Goal: Task Accomplishment & Management: Complete application form

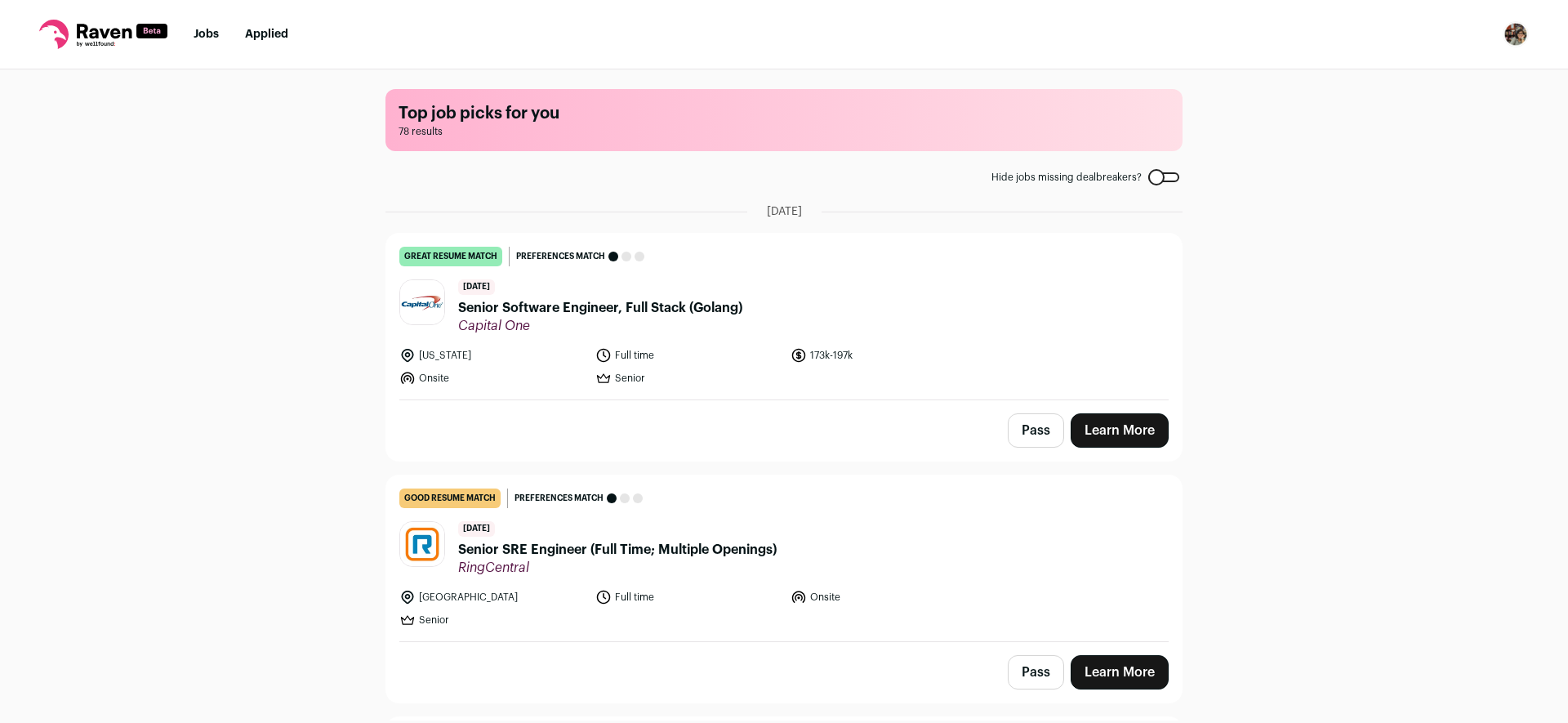
click at [1512, 35] on img "Open dropdown" at bounding box center [1516, 34] width 26 height 26
click at [1418, 74] on link "Settings" at bounding box center [1438, 76] width 180 height 39
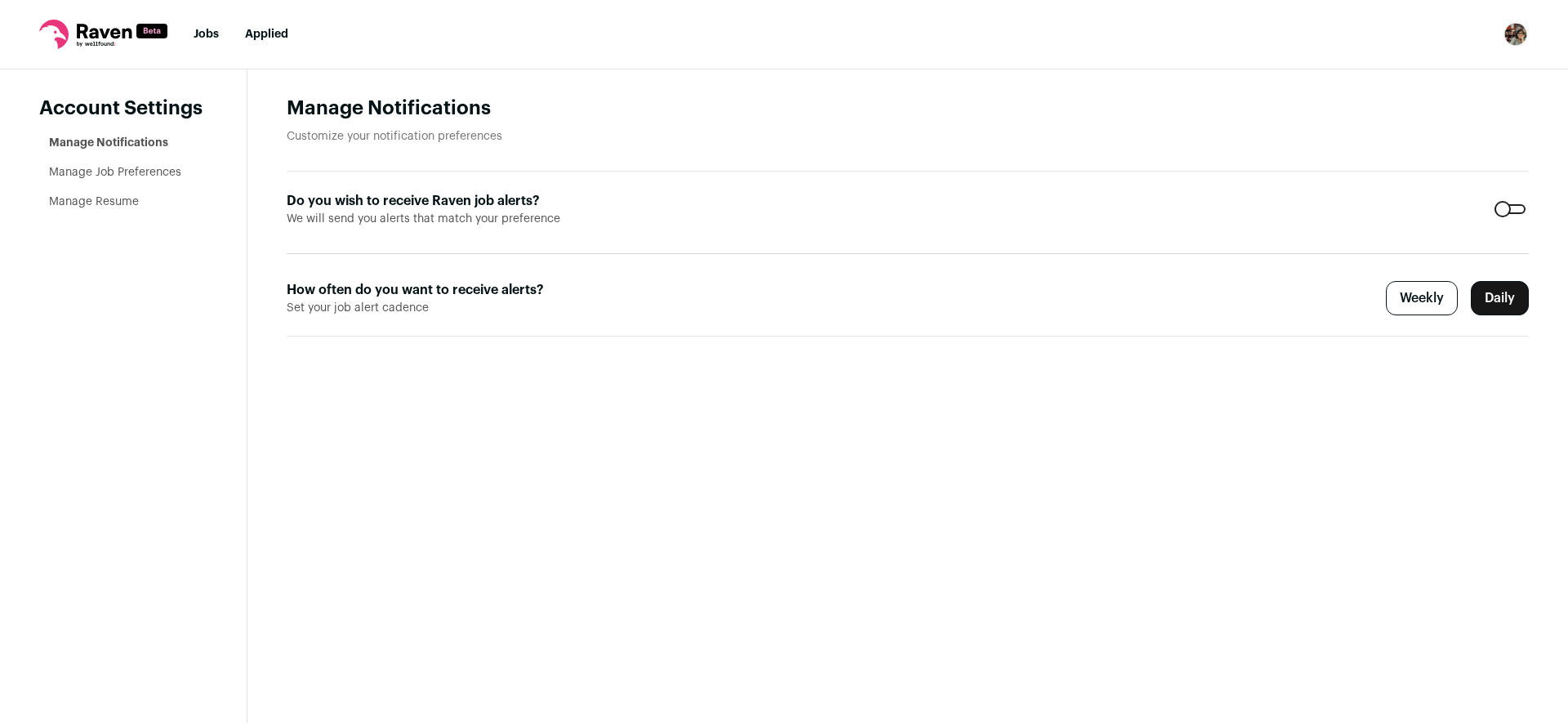
click at [123, 204] on link "Manage Resume" at bounding box center [94, 202] width 90 height 11
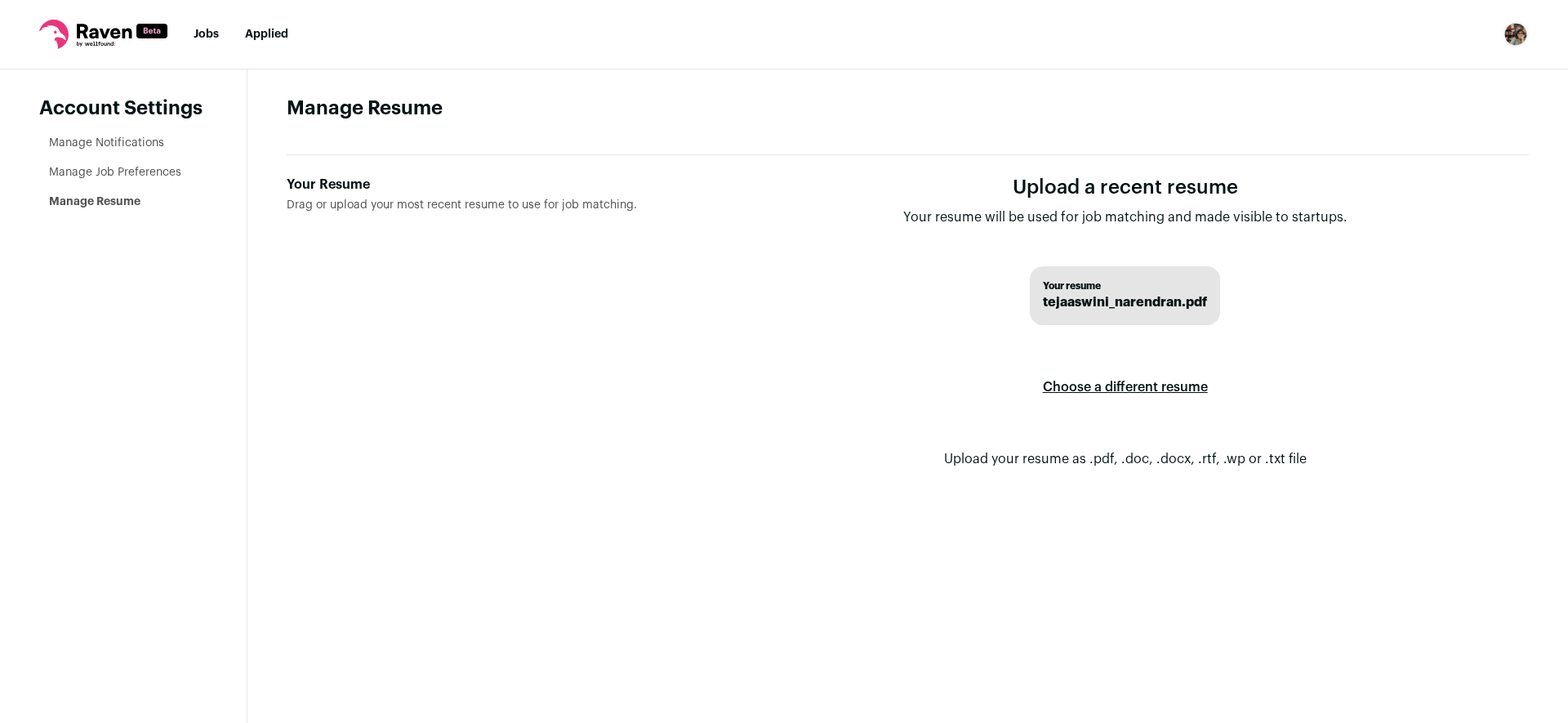
click at [1166, 379] on label "Choose a different resume" at bounding box center [1126, 387] width 165 height 46
click at [0, 0] on input "Your Resume Drag or upload your most recent resume to use for job matching." at bounding box center [0, 0] width 0 height 0
click at [214, 34] on link "Jobs" at bounding box center [205, 34] width 25 height 11
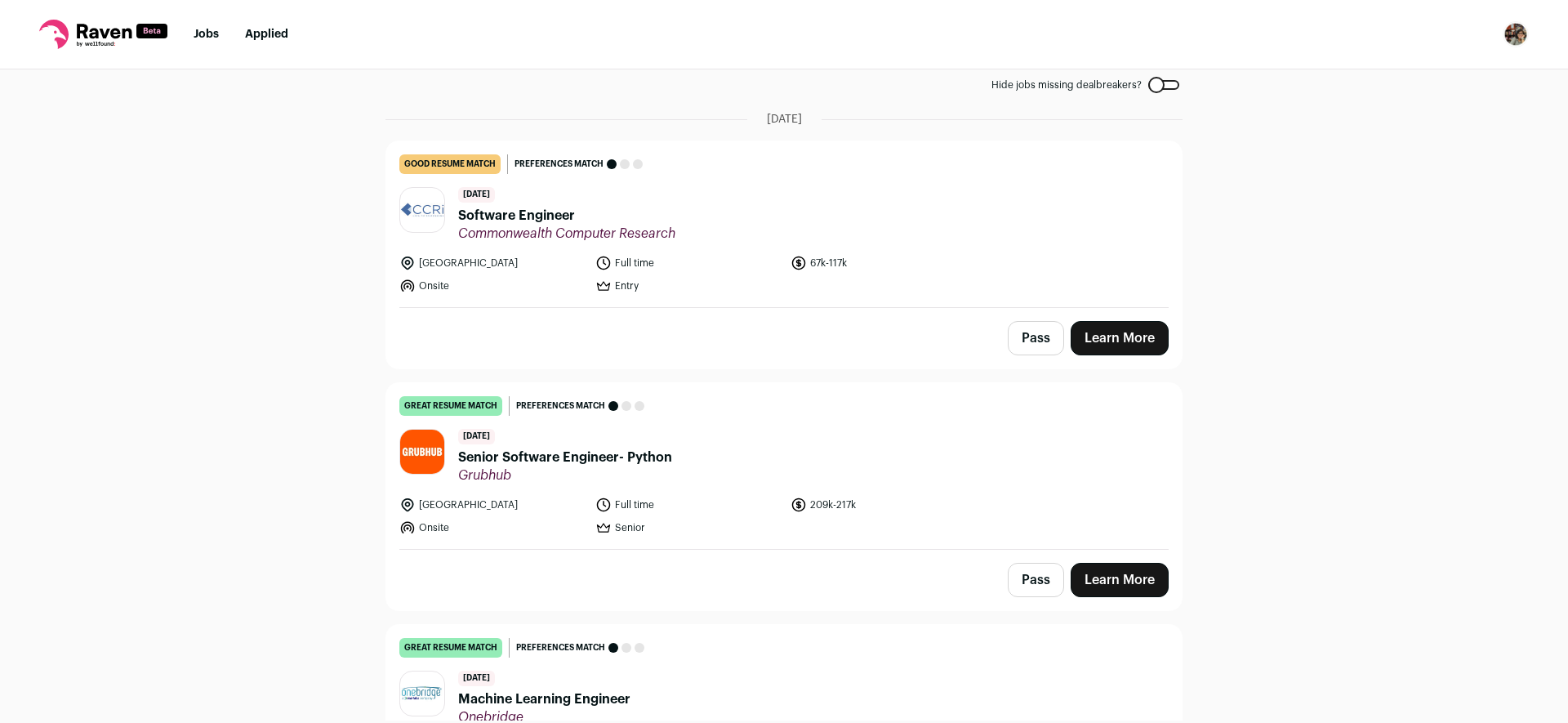
scroll to position [125, 0]
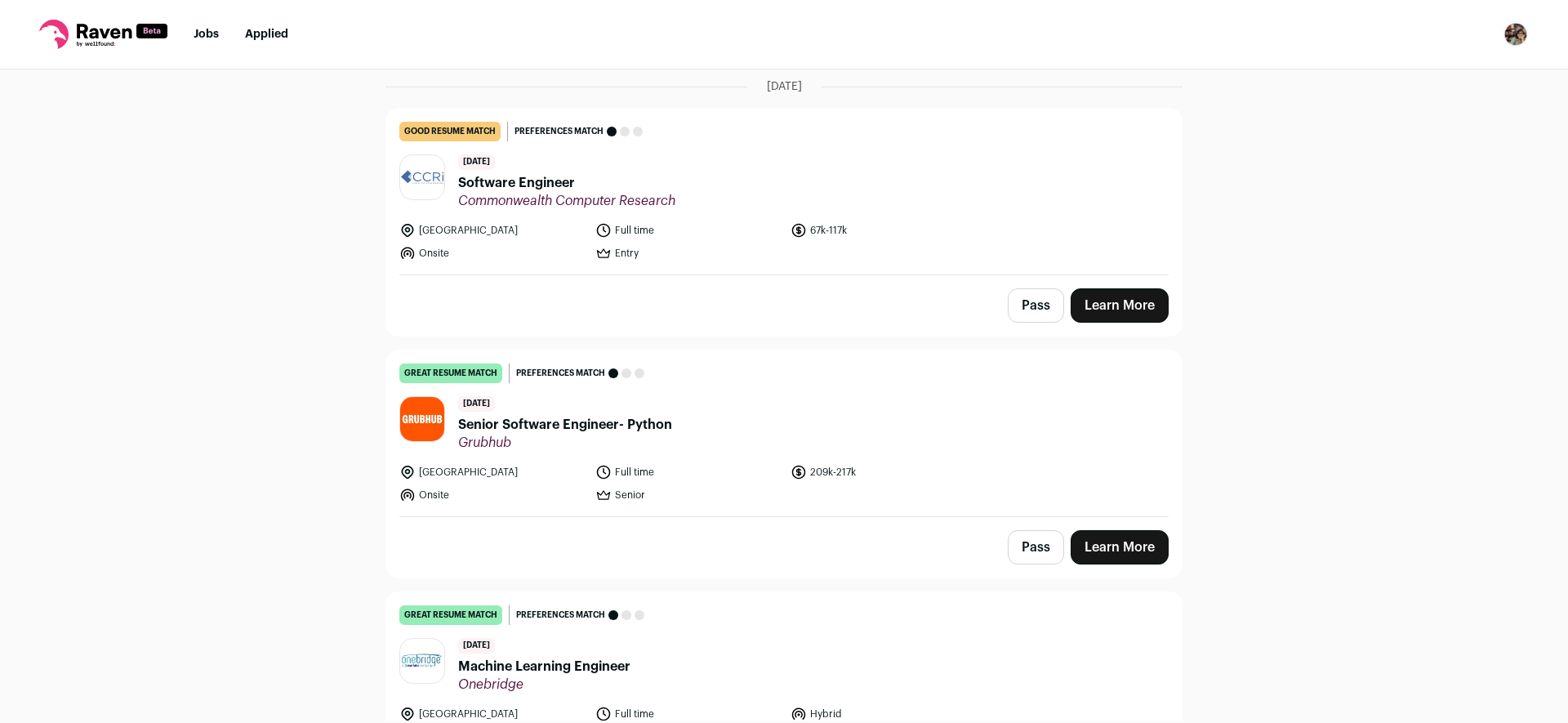
click at [1111, 548] on link "Learn More" at bounding box center [1120, 547] width 98 height 34
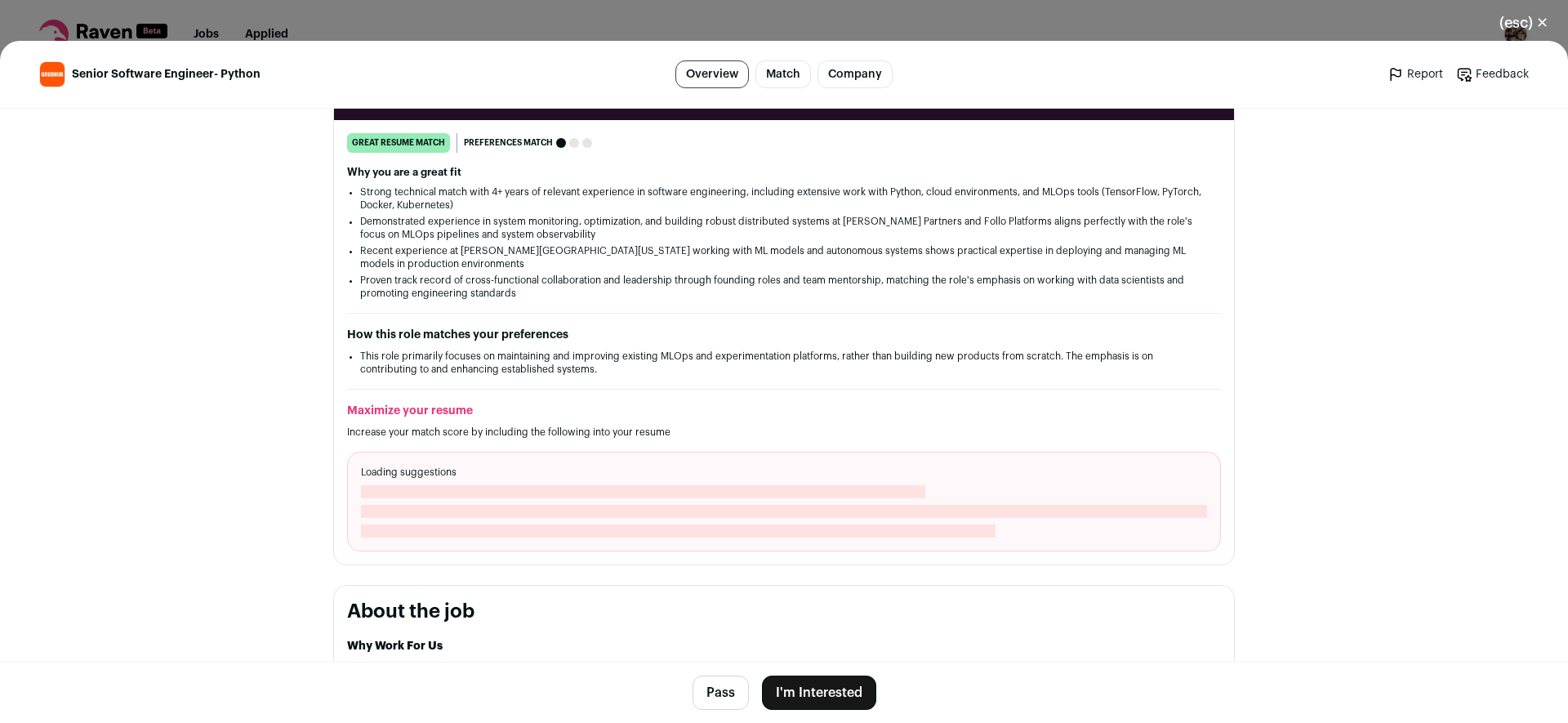
scroll to position [0, 0]
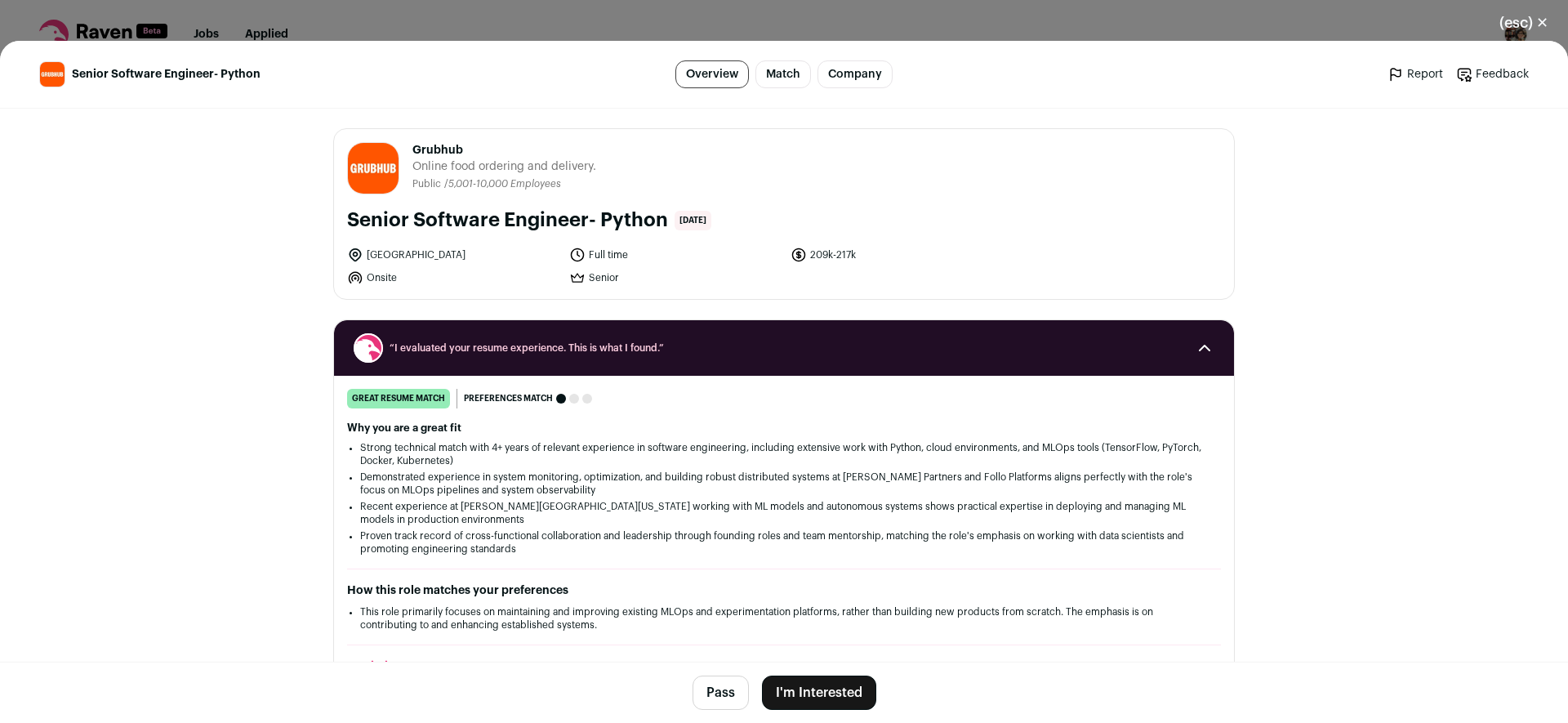
click at [820, 695] on button "I'm Interested" at bounding box center [818, 692] width 114 height 34
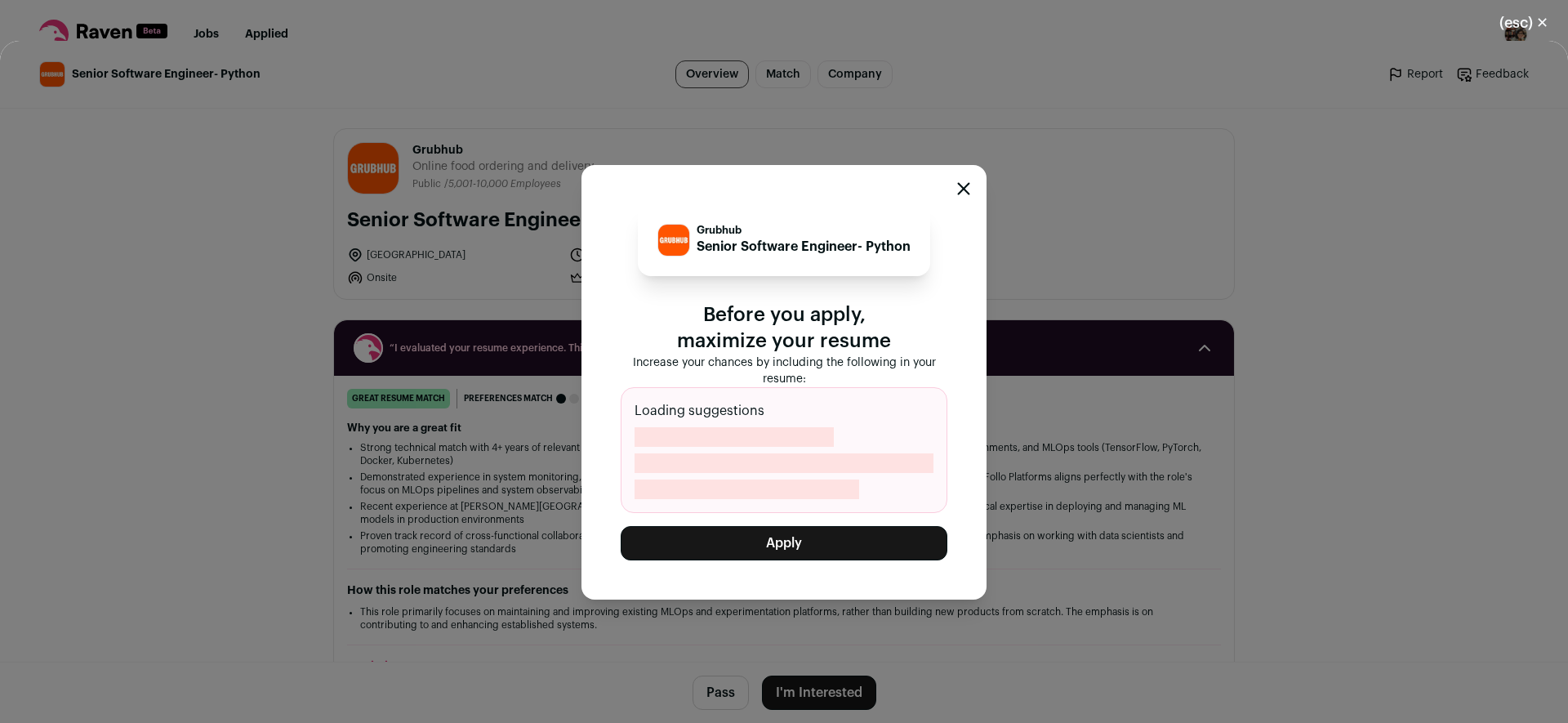
click at [960, 192] on icon "Close modal" at bounding box center [963, 188] width 10 height 10
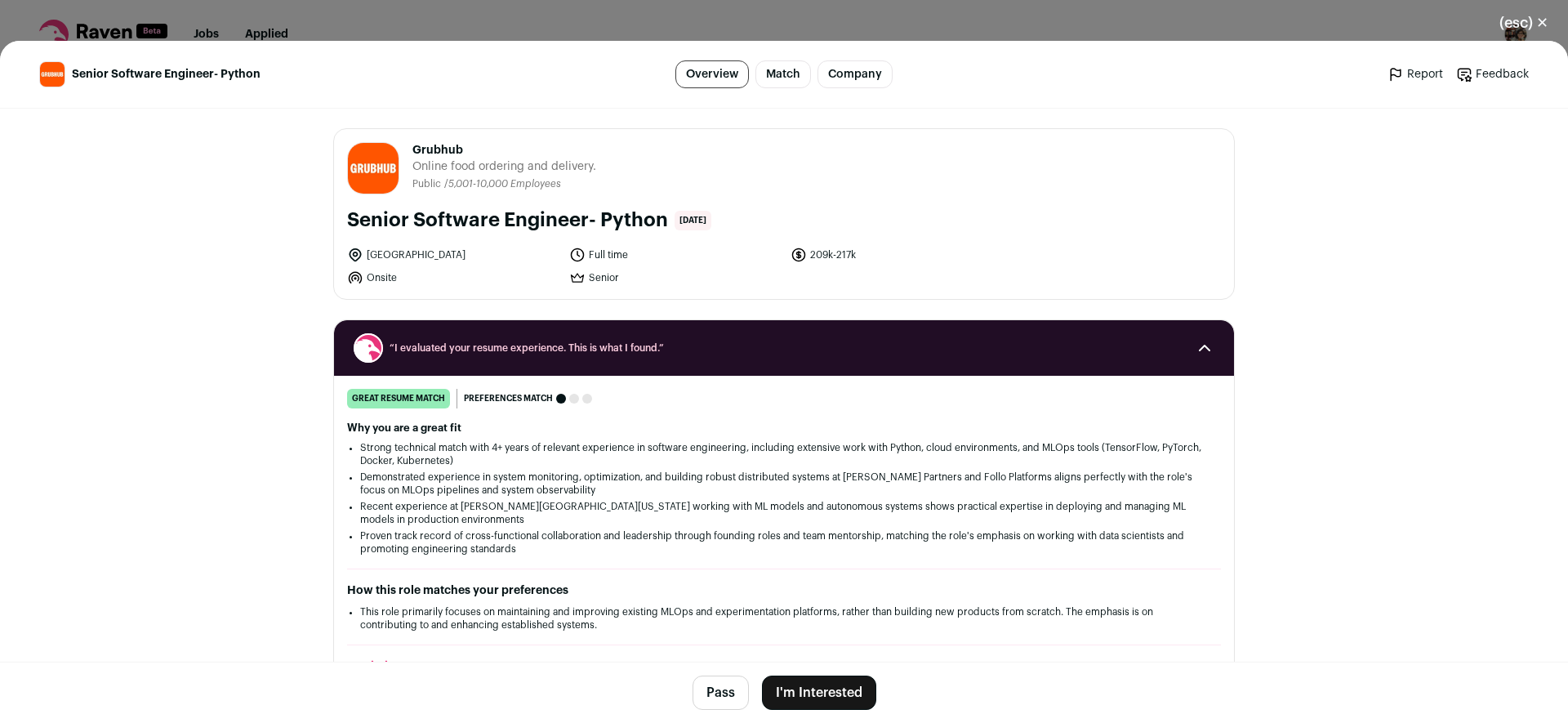
click at [807, 676] on button "I'm Interested" at bounding box center [818, 692] width 114 height 34
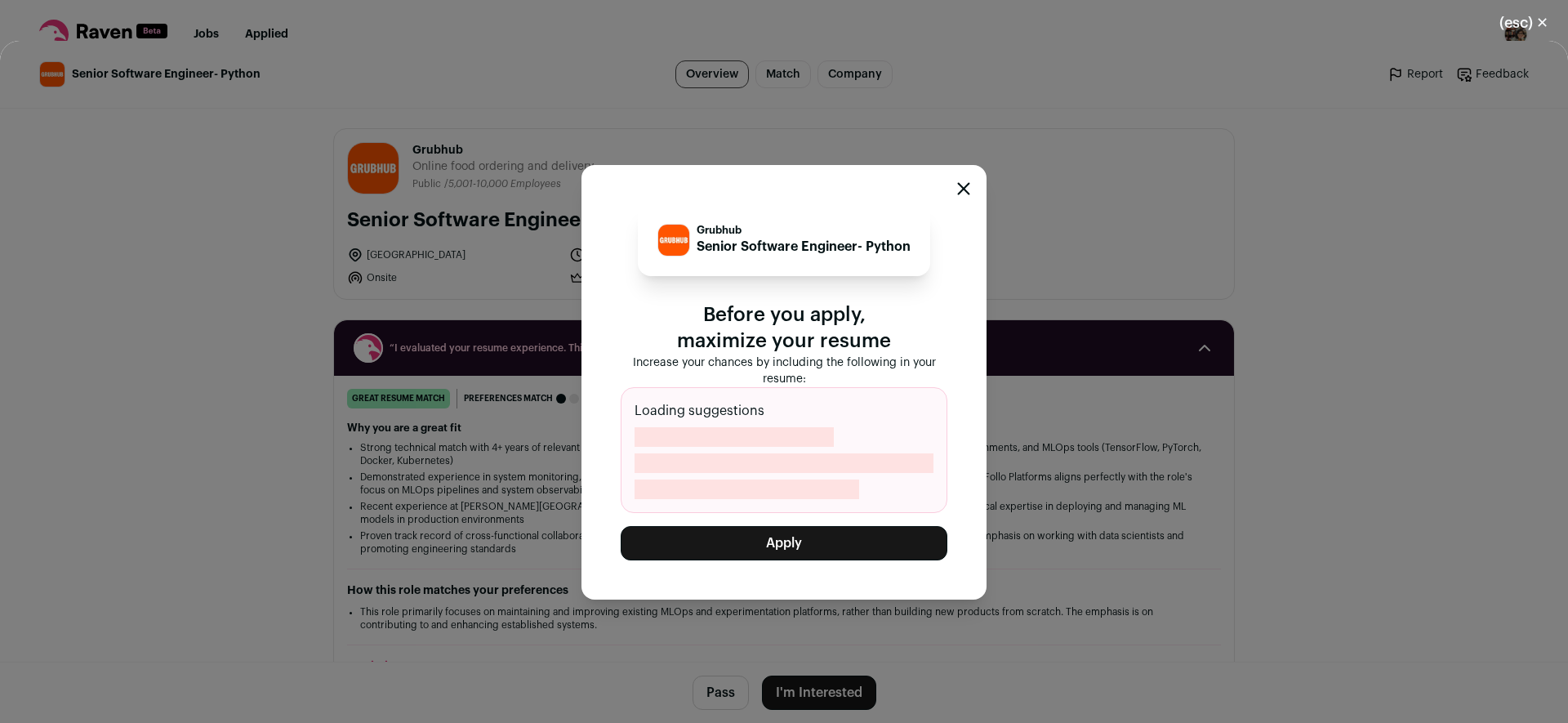
click at [824, 547] on button "Apply" at bounding box center [784, 543] width 327 height 34
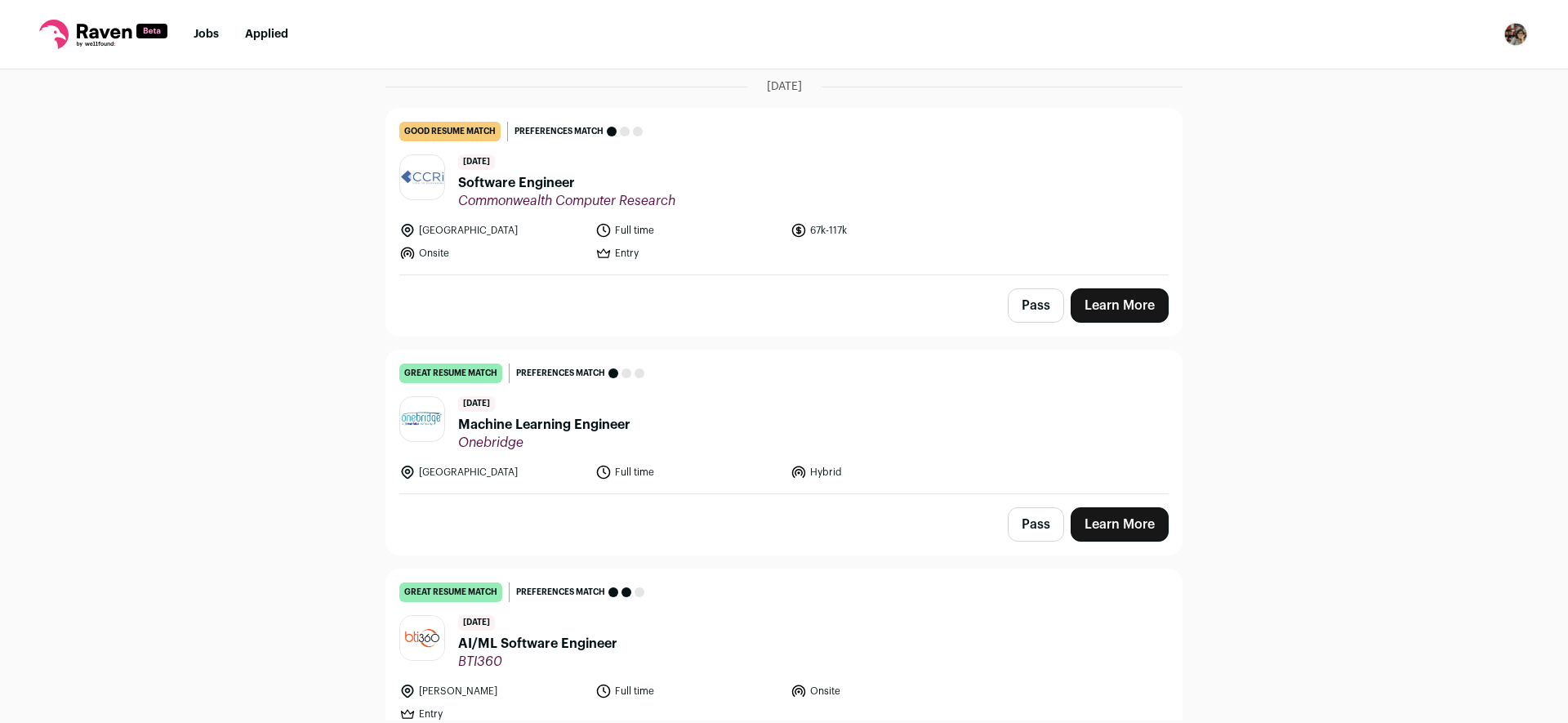
click at [1522, 37] on img "Open dropdown" at bounding box center [1516, 34] width 26 height 26
click at [1462, 70] on link "Settings" at bounding box center [1438, 76] width 180 height 39
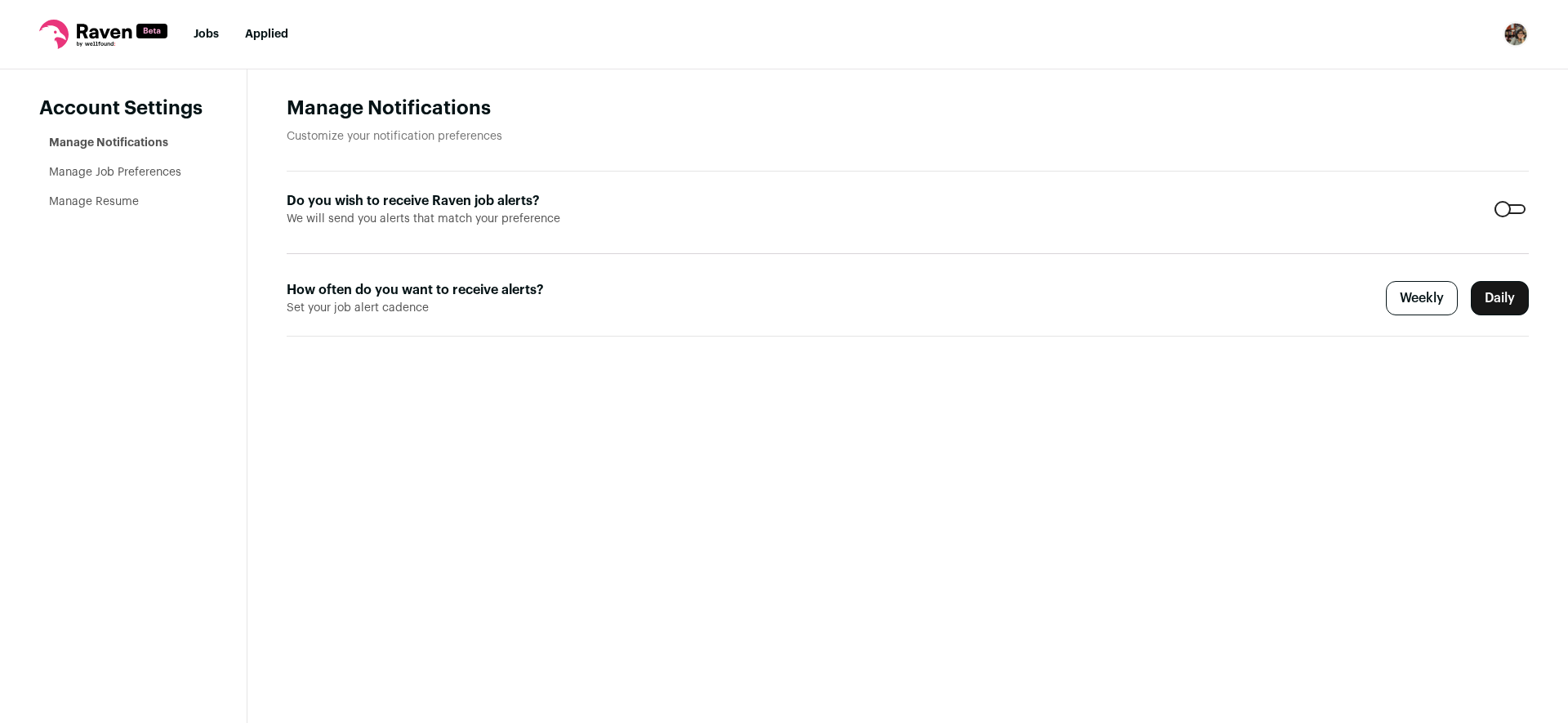
click at [141, 203] on li "Manage Resume" at bounding box center [128, 202] width 159 height 17
click at [125, 204] on link "Manage Resume" at bounding box center [94, 202] width 90 height 11
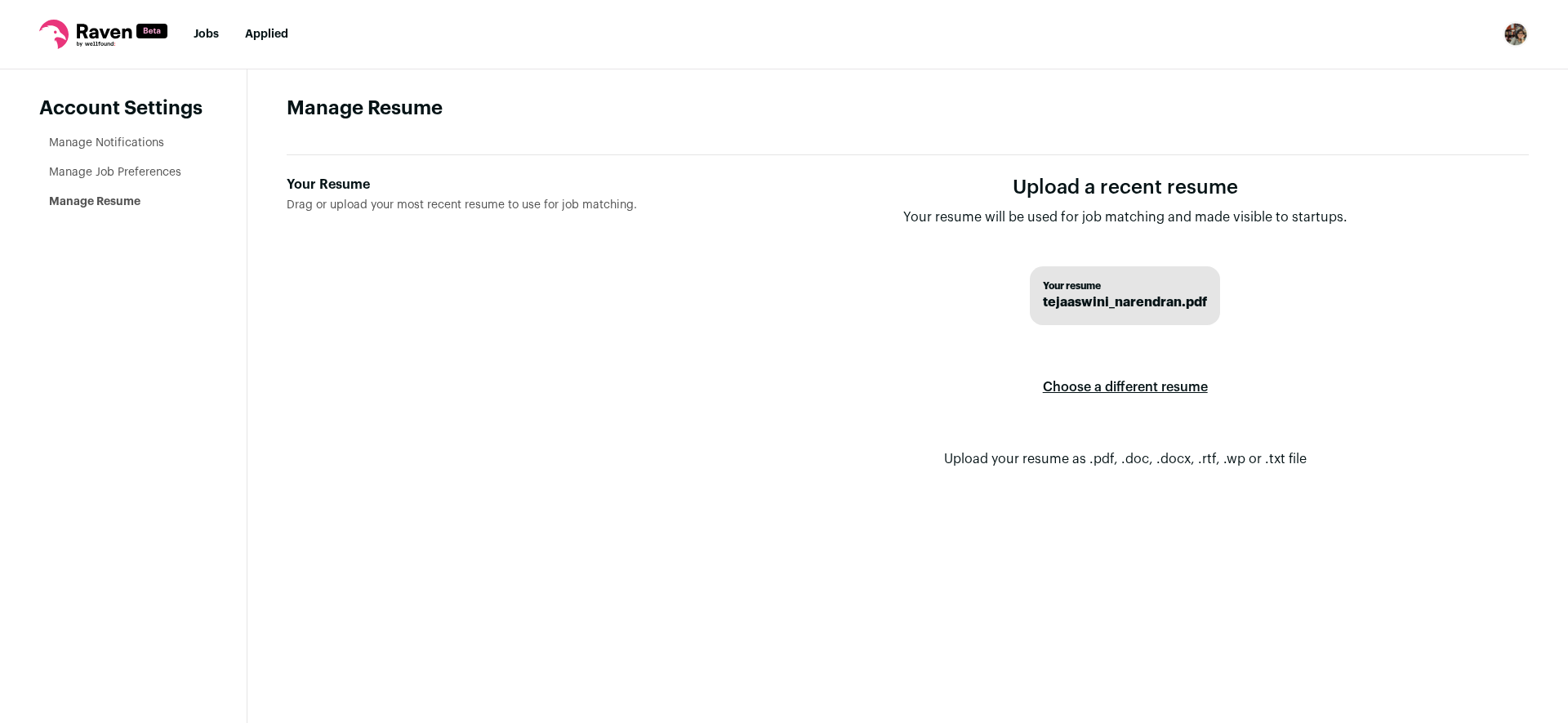
click at [1186, 386] on label "Choose a different resume" at bounding box center [1126, 387] width 165 height 46
click at [0, 0] on input "Your Resume Drag or upload your most recent resume to use for job matching." at bounding box center [0, 0] width 0 height 0
click at [1080, 387] on label "Choose a different resume" at bounding box center [1126, 387] width 165 height 46
click at [0, 0] on input "Your Resume Drag or upload your most recent resume to use for job matching." at bounding box center [0, 0] width 0 height 0
click at [208, 33] on link "Jobs" at bounding box center [205, 34] width 25 height 11
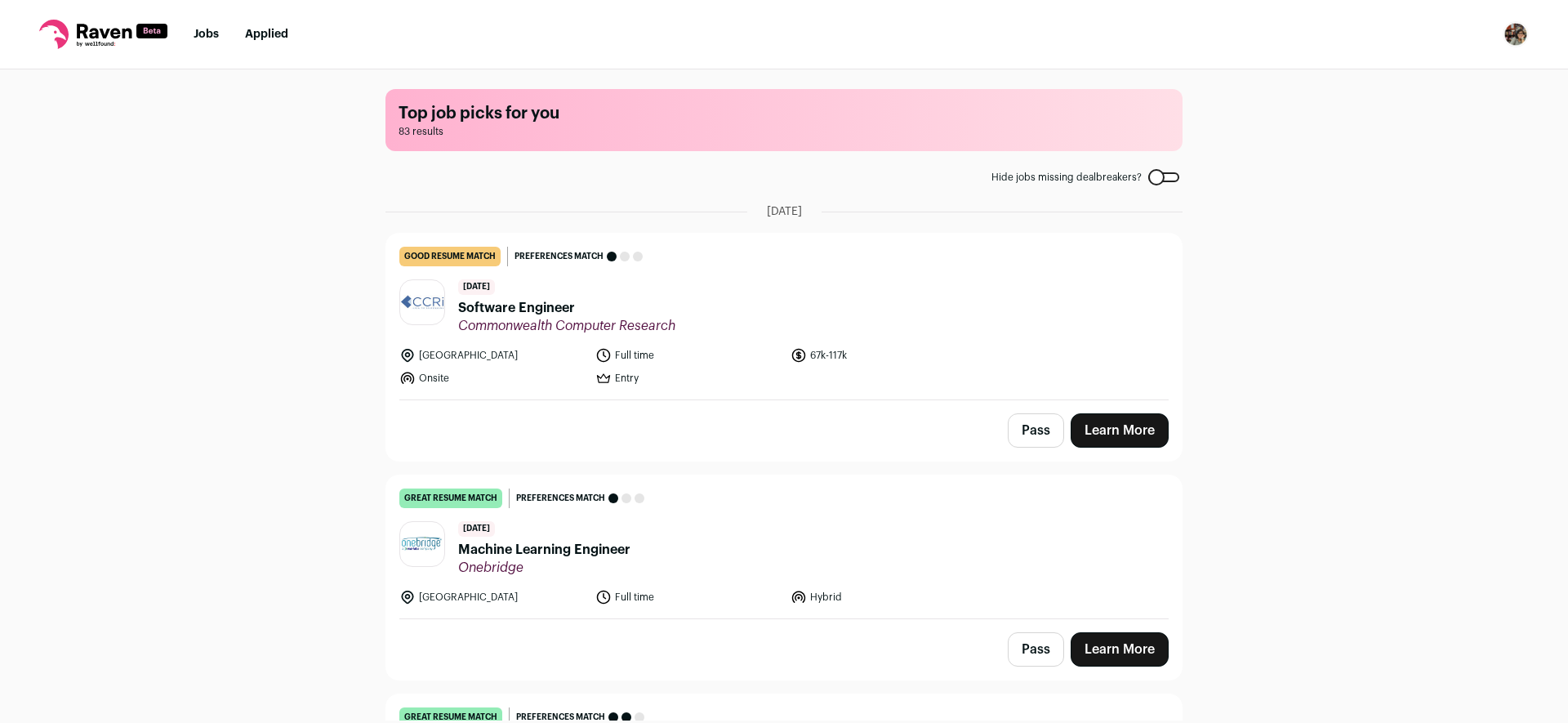
click at [1510, 31] on img "Open dropdown" at bounding box center [1516, 34] width 26 height 26
click at [1405, 74] on link "Settings" at bounding box center [1438, 76] width 180 height 39
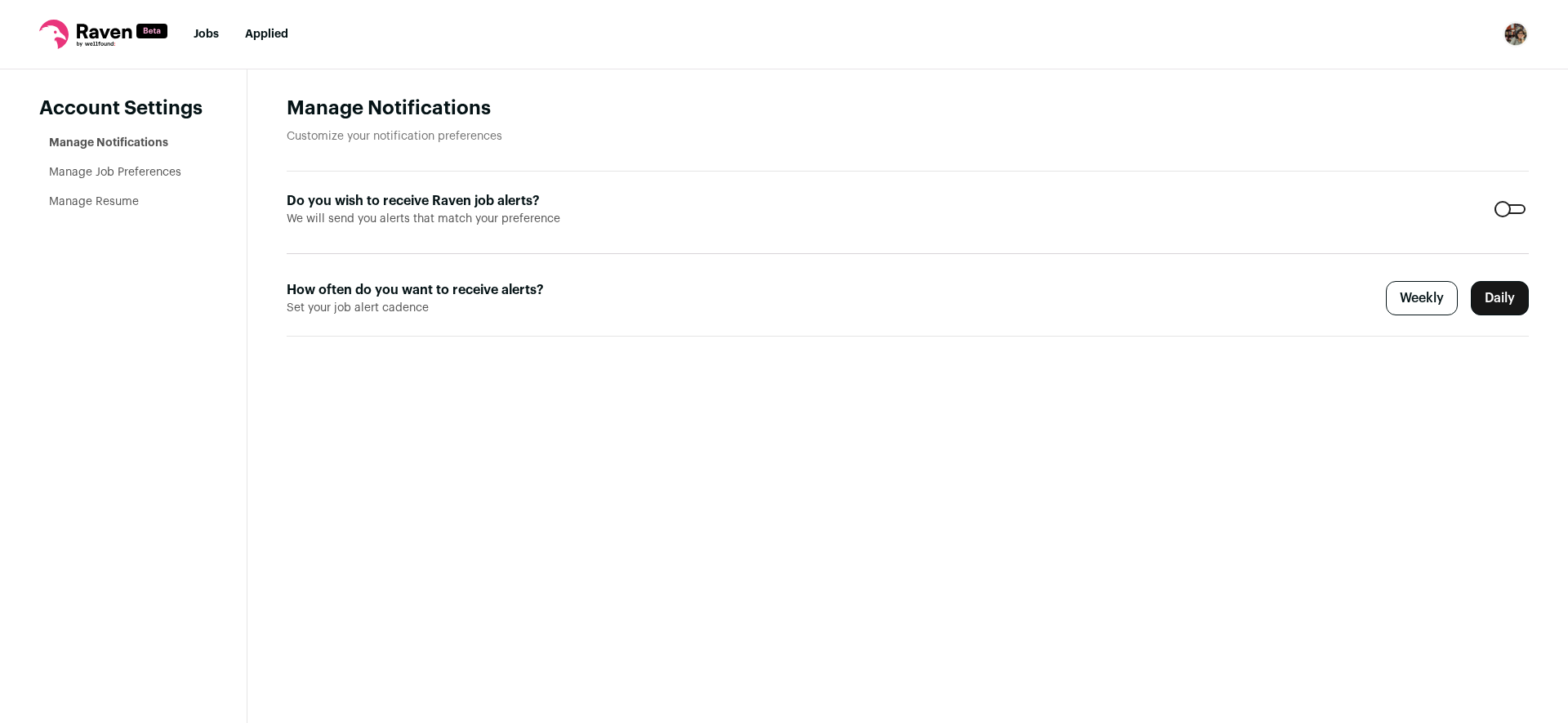
click at [161, 168] on link "Manage Job Preferences" at bounding box center [115, 172] width 132 height 11
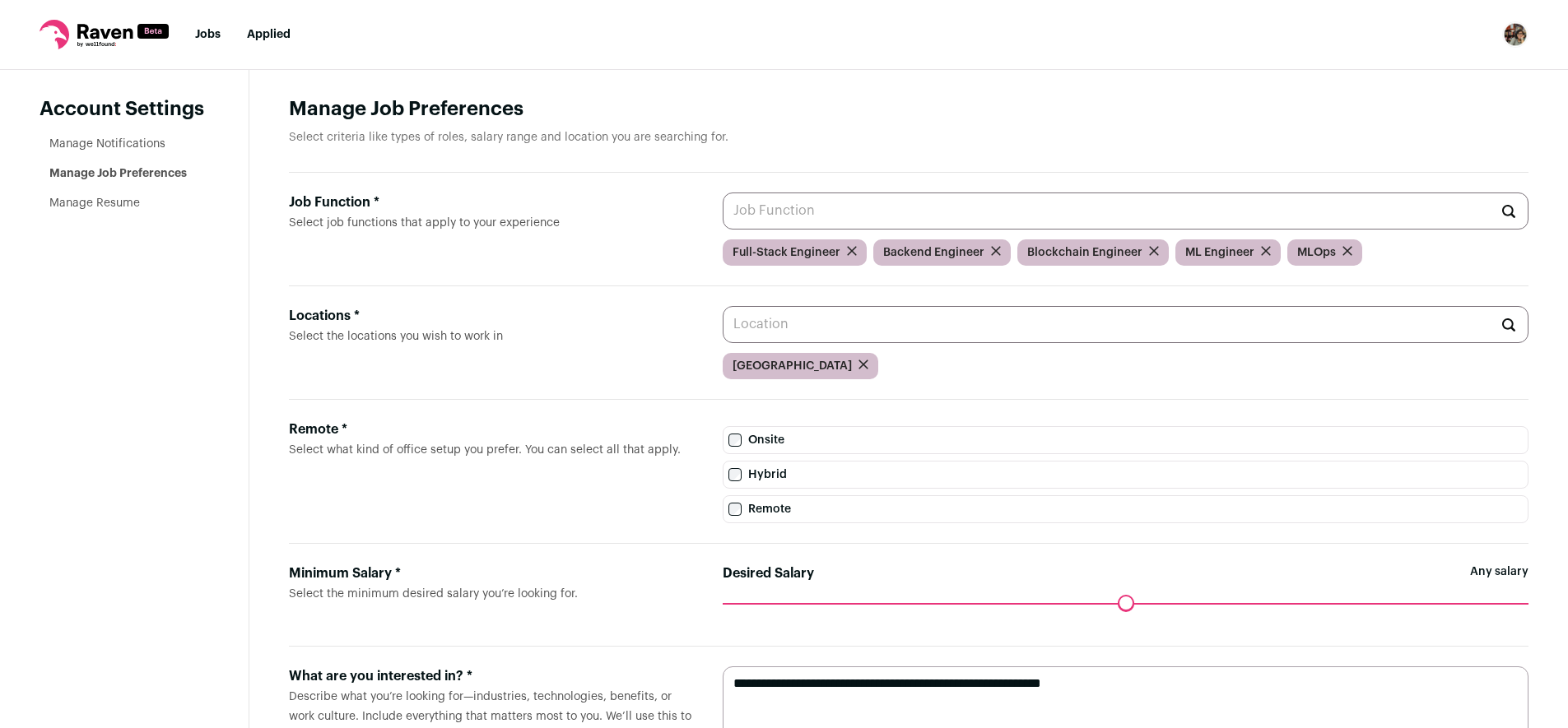
click at [1020, 218] on input "Job Function * Select job functions that apply to your experience" at bounding box center [1125, 211] width 806 height 37
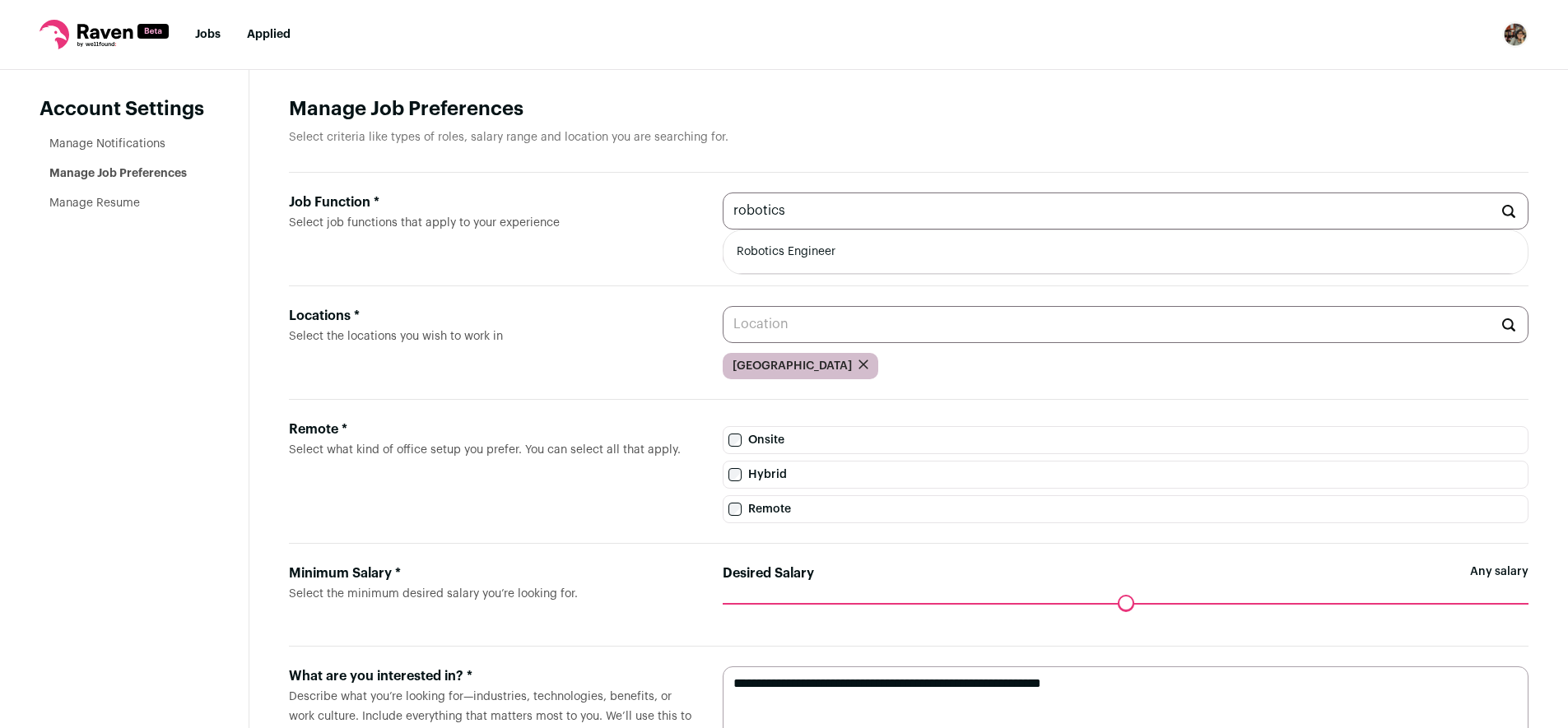
click at [1026, 255] on li "Robotics Engineer" at bounding box center [1125, 252] width 804 height 44
type input "Robotics Engineer"
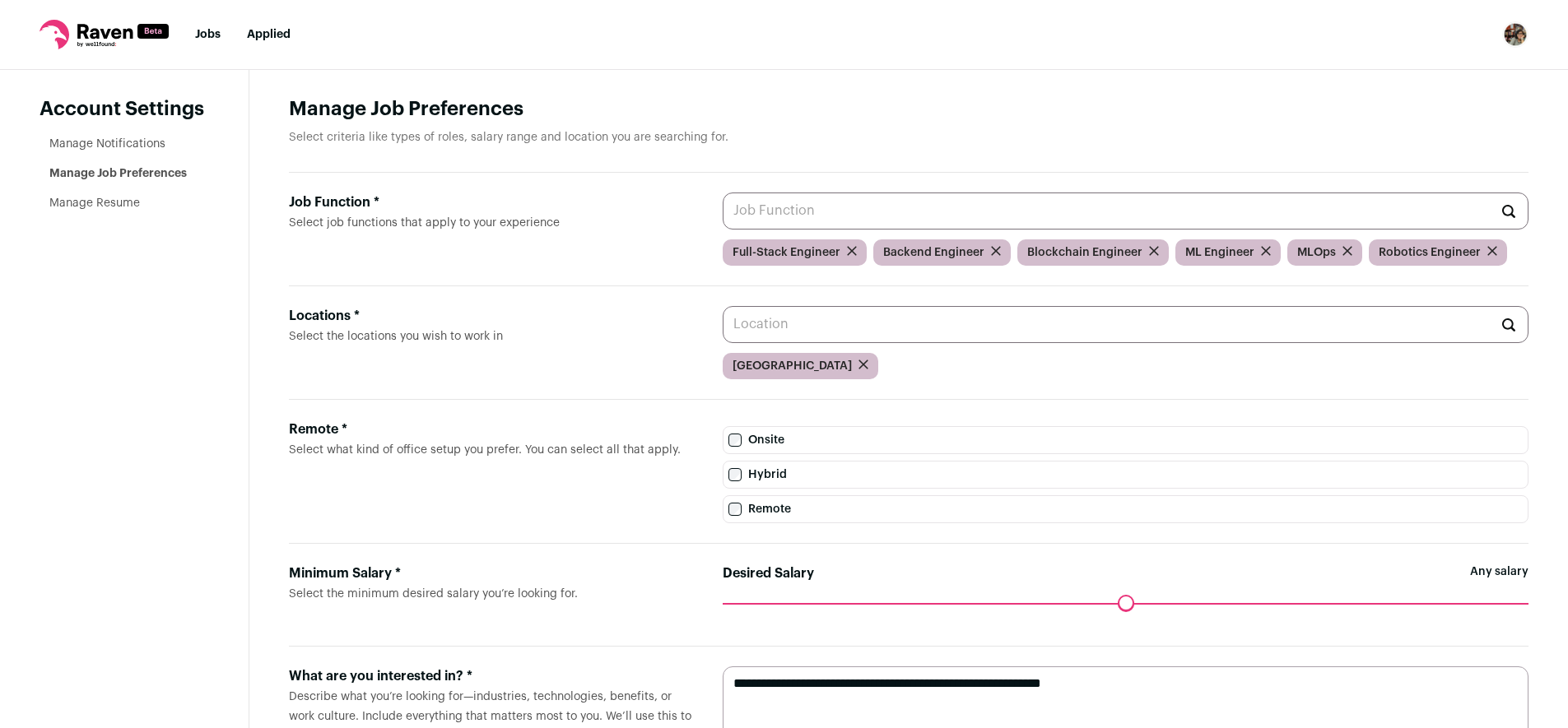
click at [203, 24] on nav "Jobs Applied Settings Notifications Preferences Resume FAQs Logout" at bounding box center [784, 35] width 1568 height 70
click at [205, 32] on link "Jobs" at bounding box center [207, 35] width 25 height 11
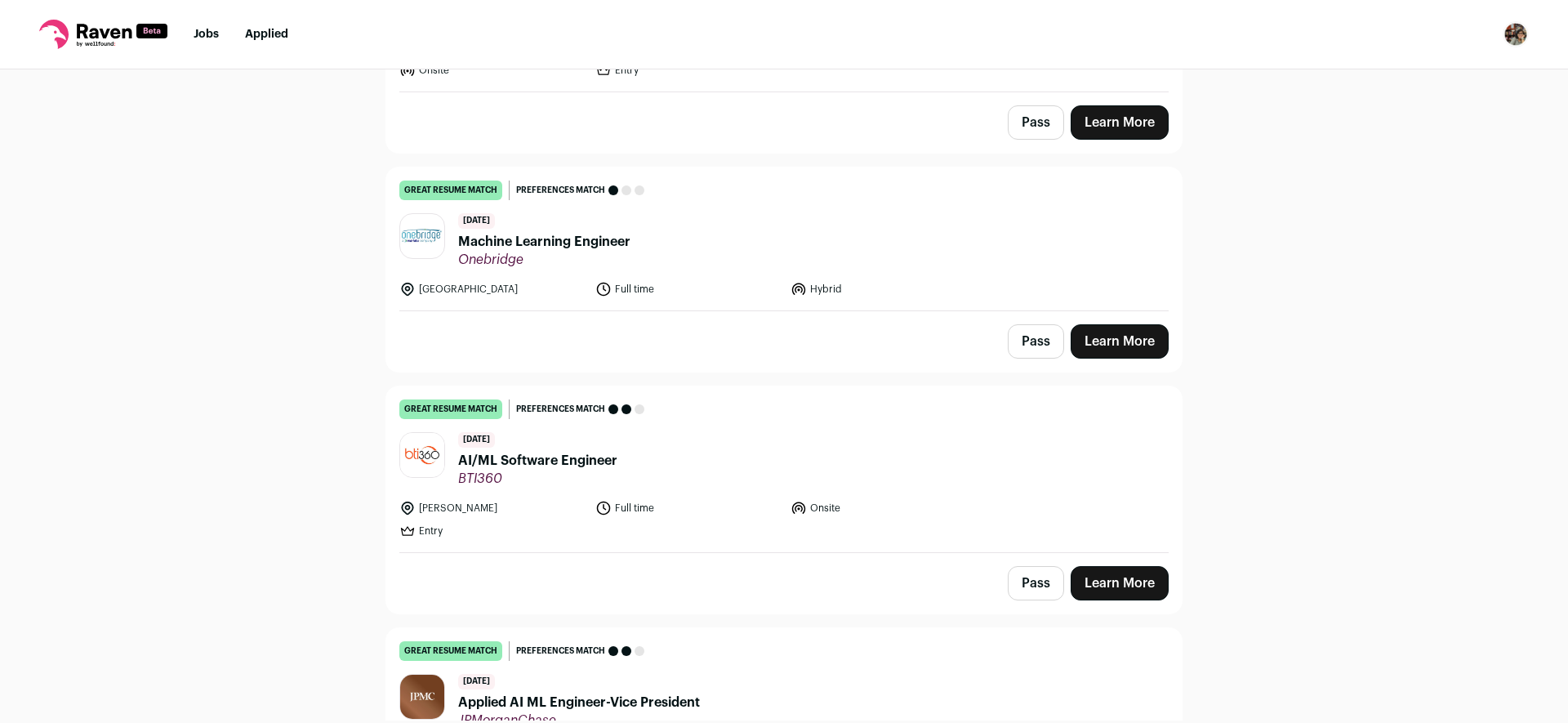
scroll to position [403, 0]
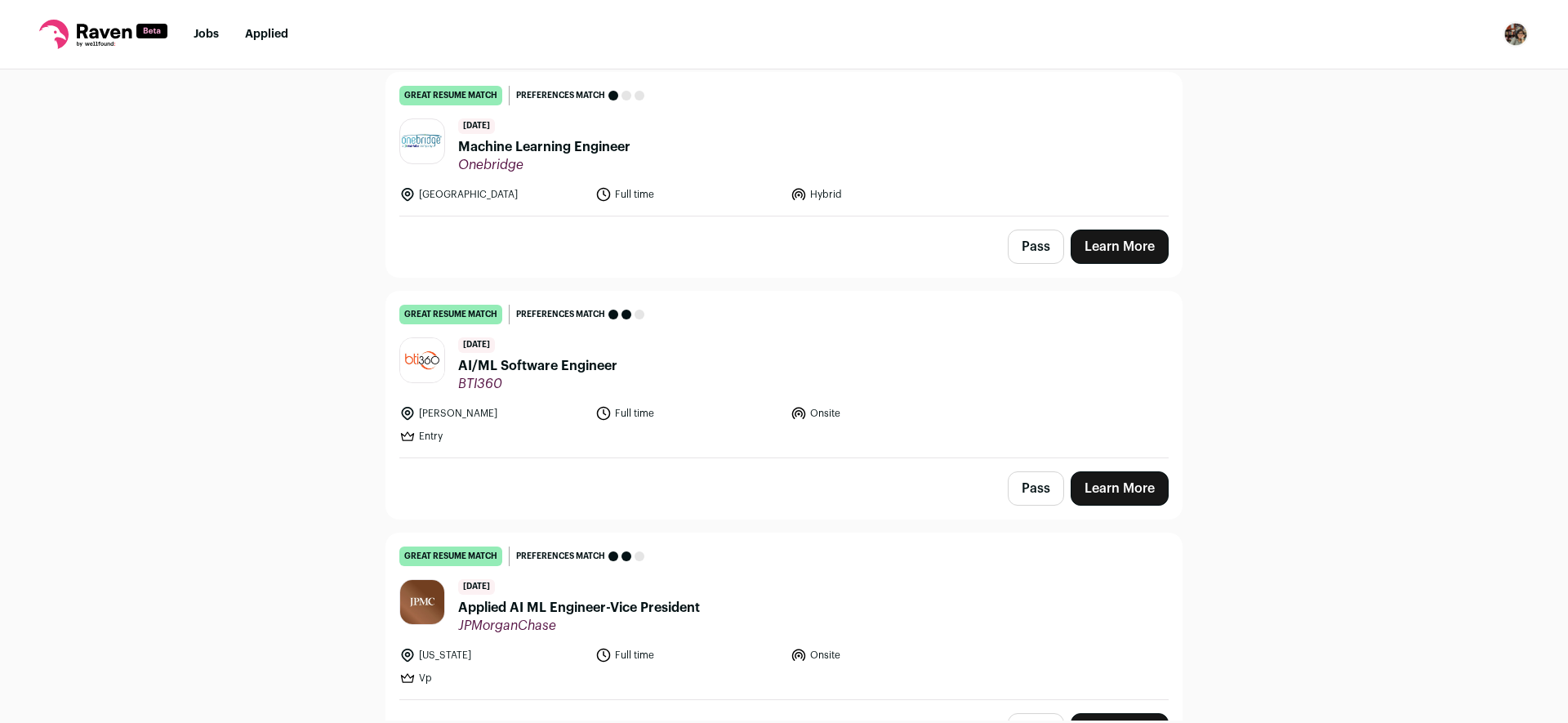
click at [1121, 493] on link "Learn More" at bounding box center [1120, 488] width 98 height 34
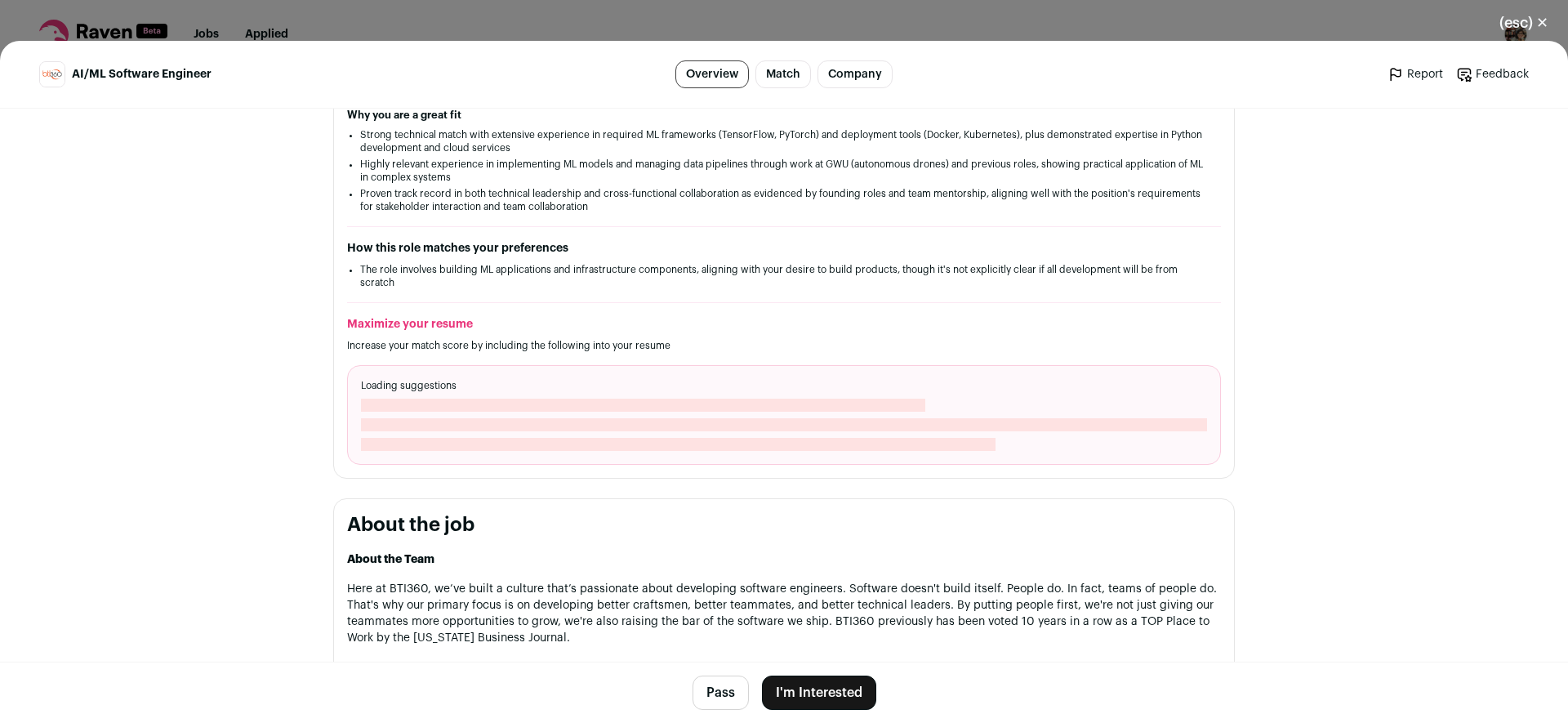
scroll to position [320, 0]
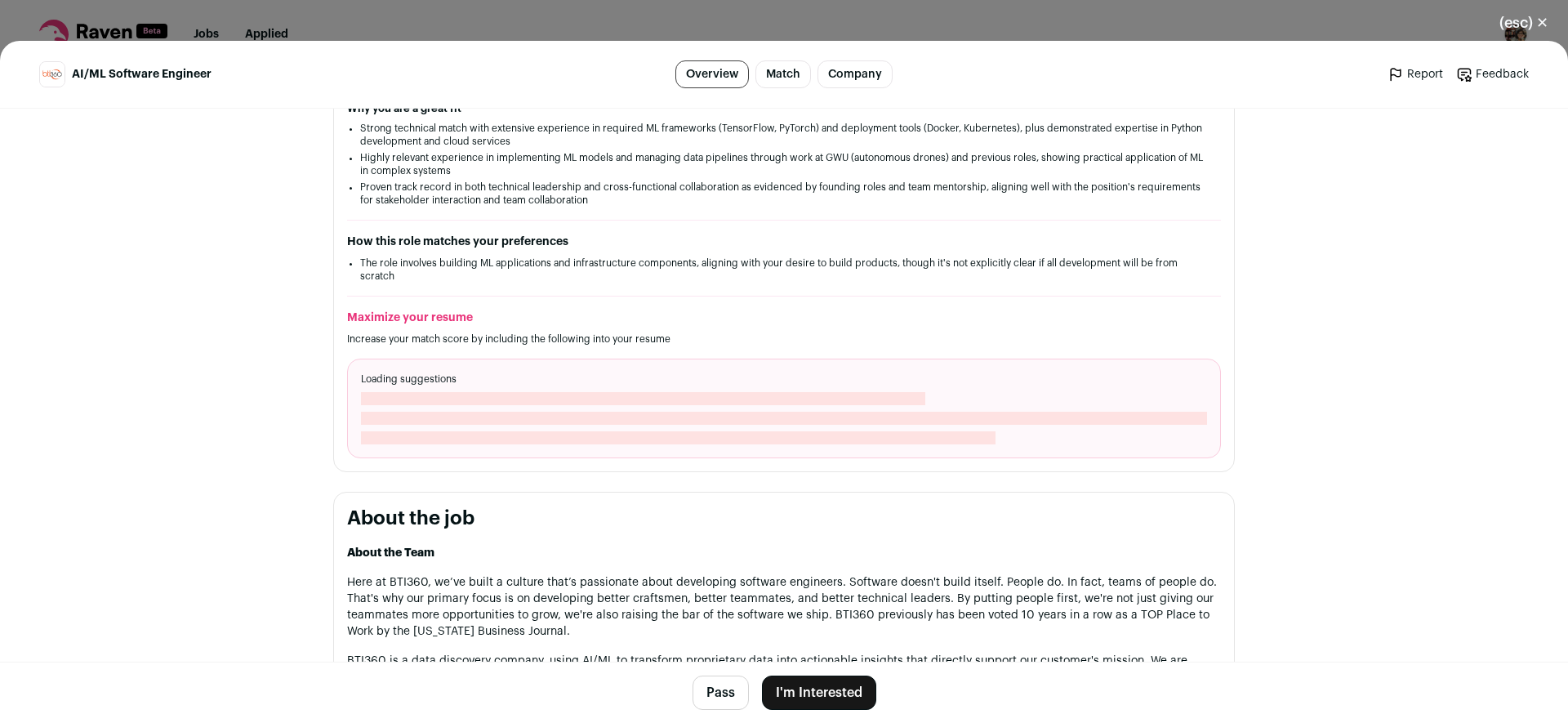
click at [845, 690] on button "I'm Interested" at bounding box center [818, 692] width 114 height 34
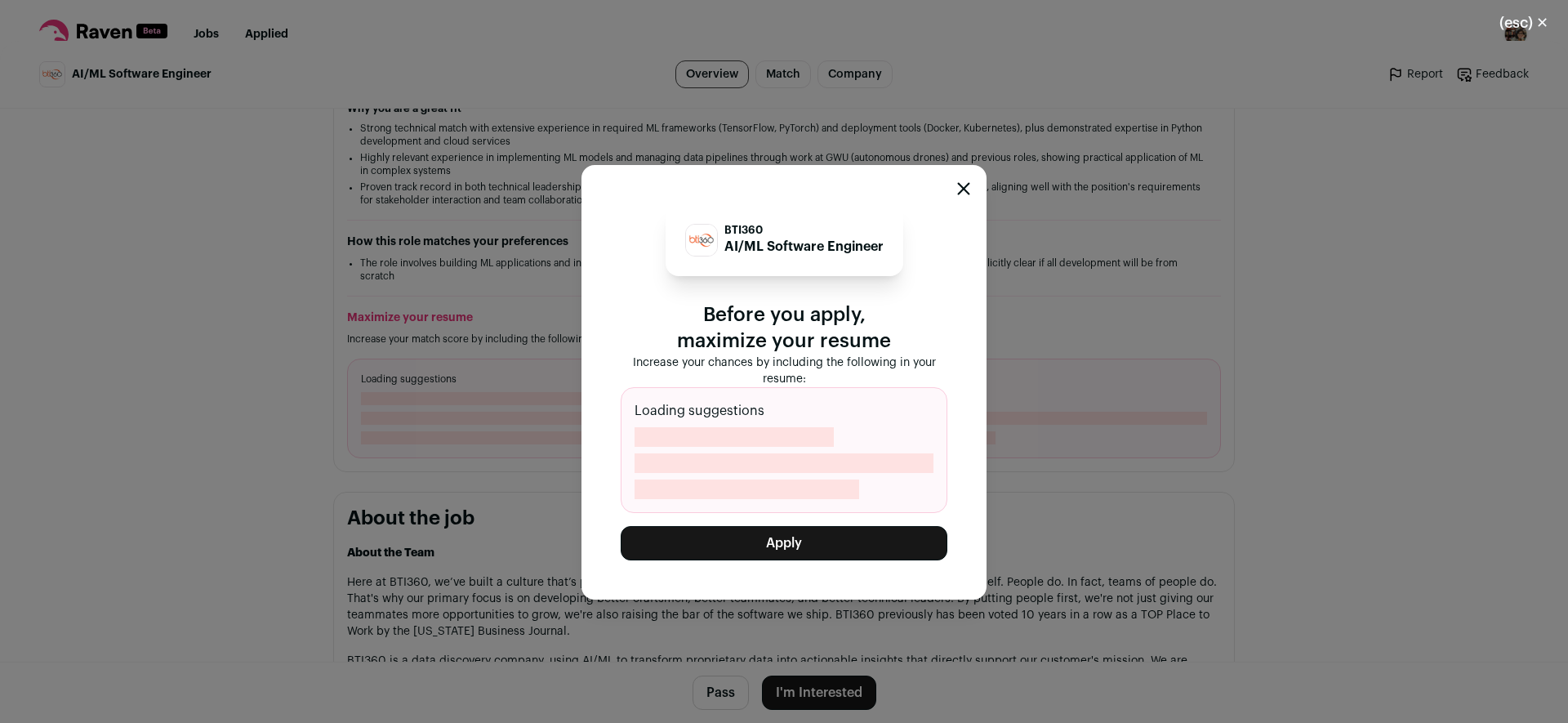
click at [884, 540] on button "Apply" at bounding box center [784, 543] width 327 height 34
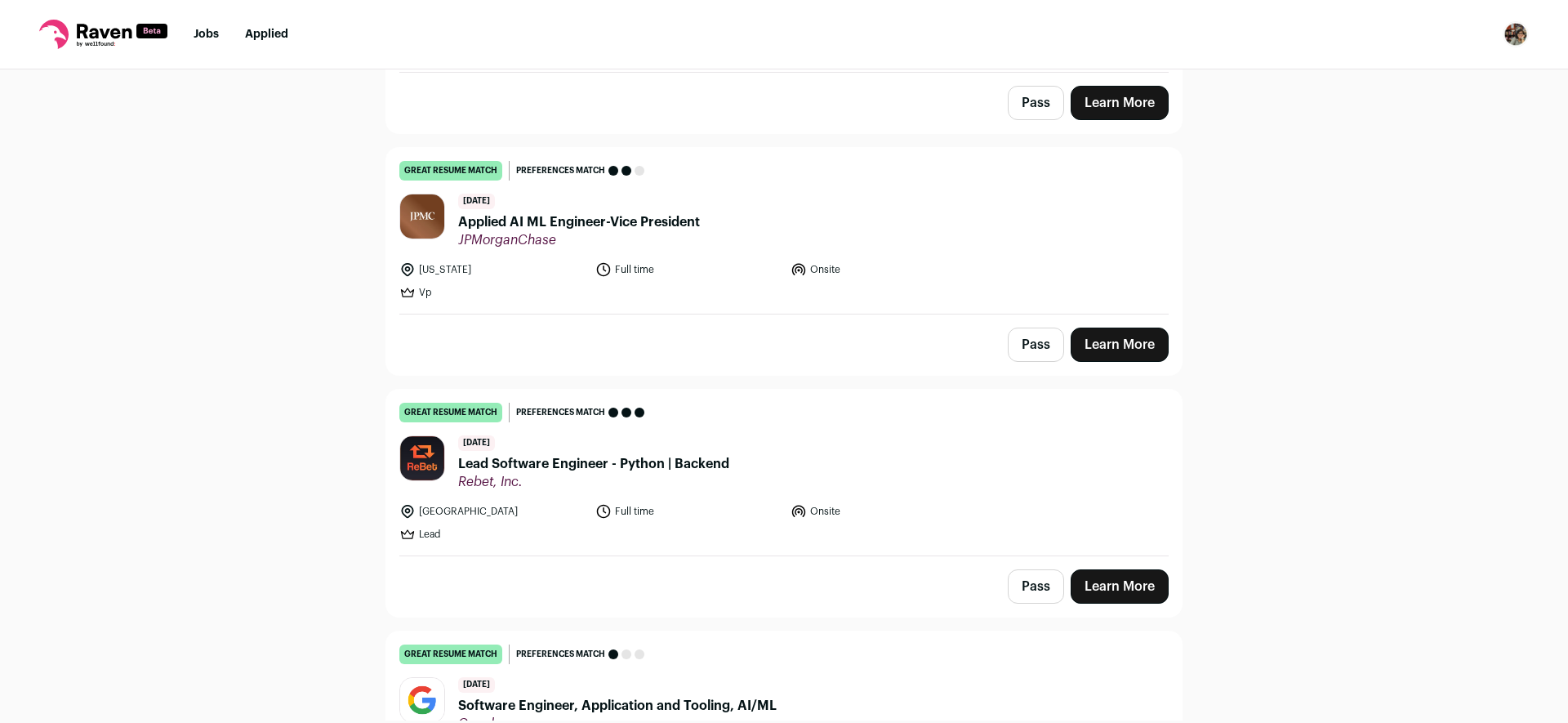
scroll to position [639, 0]
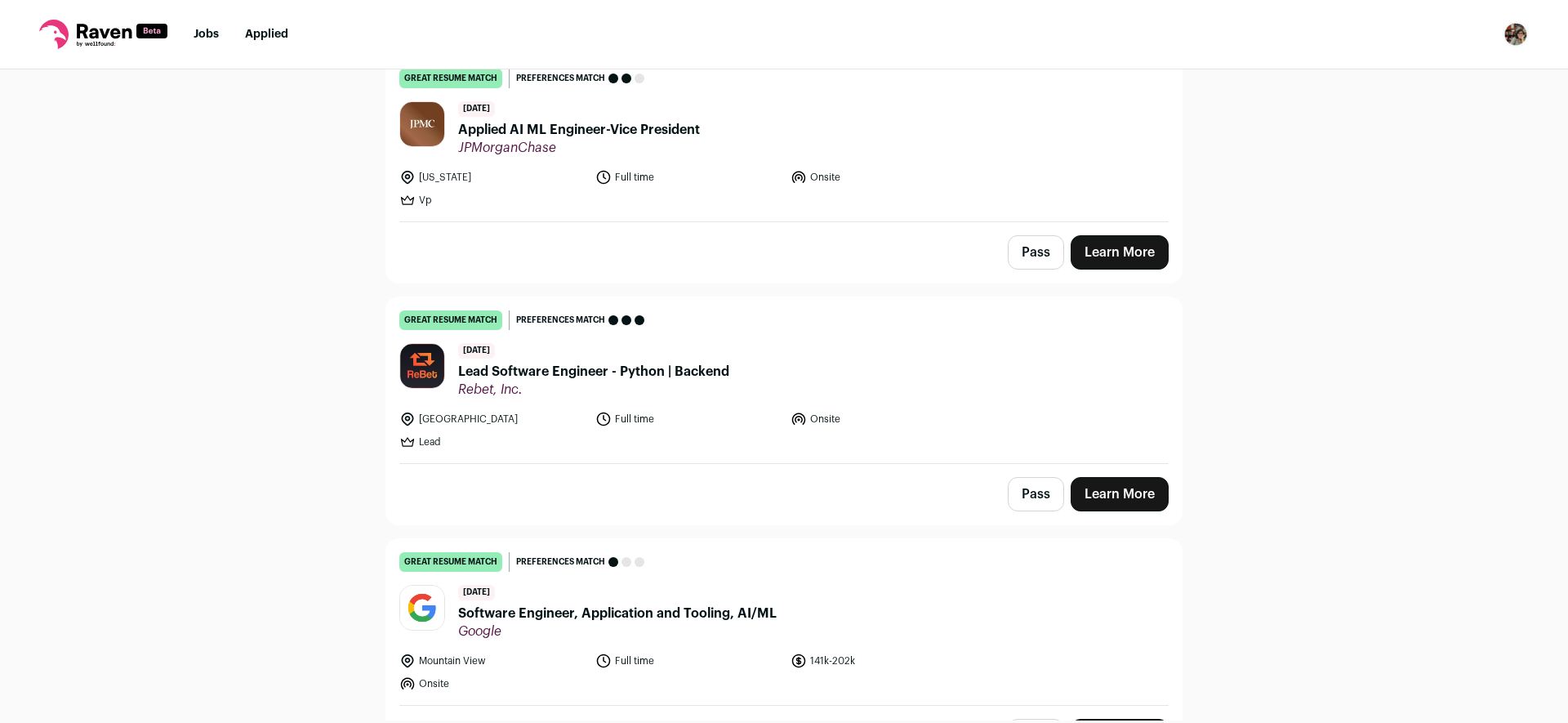
click at [1113, 495] on link "Learn More" at bounding box center [1120, 494] width 98 height 34
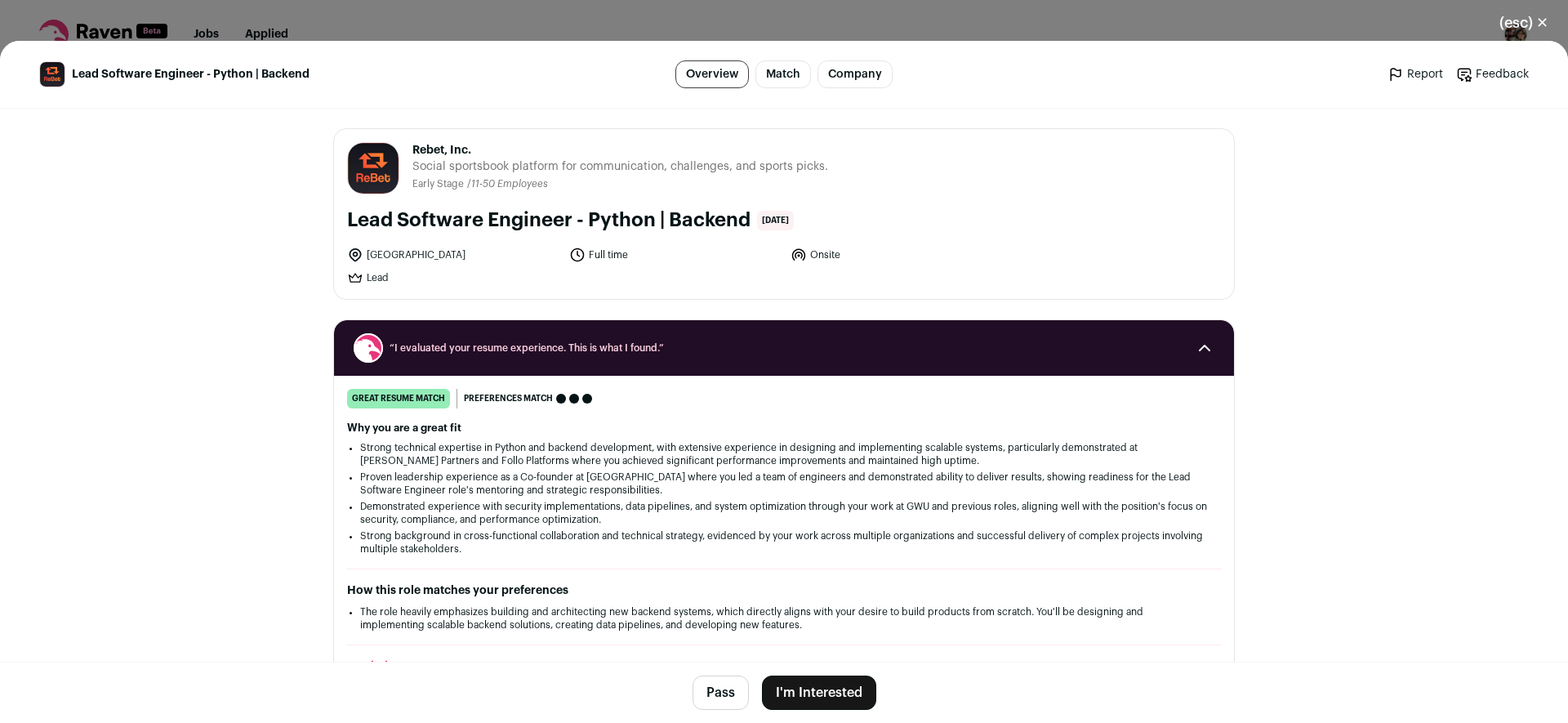
scroll to position [320, 0]
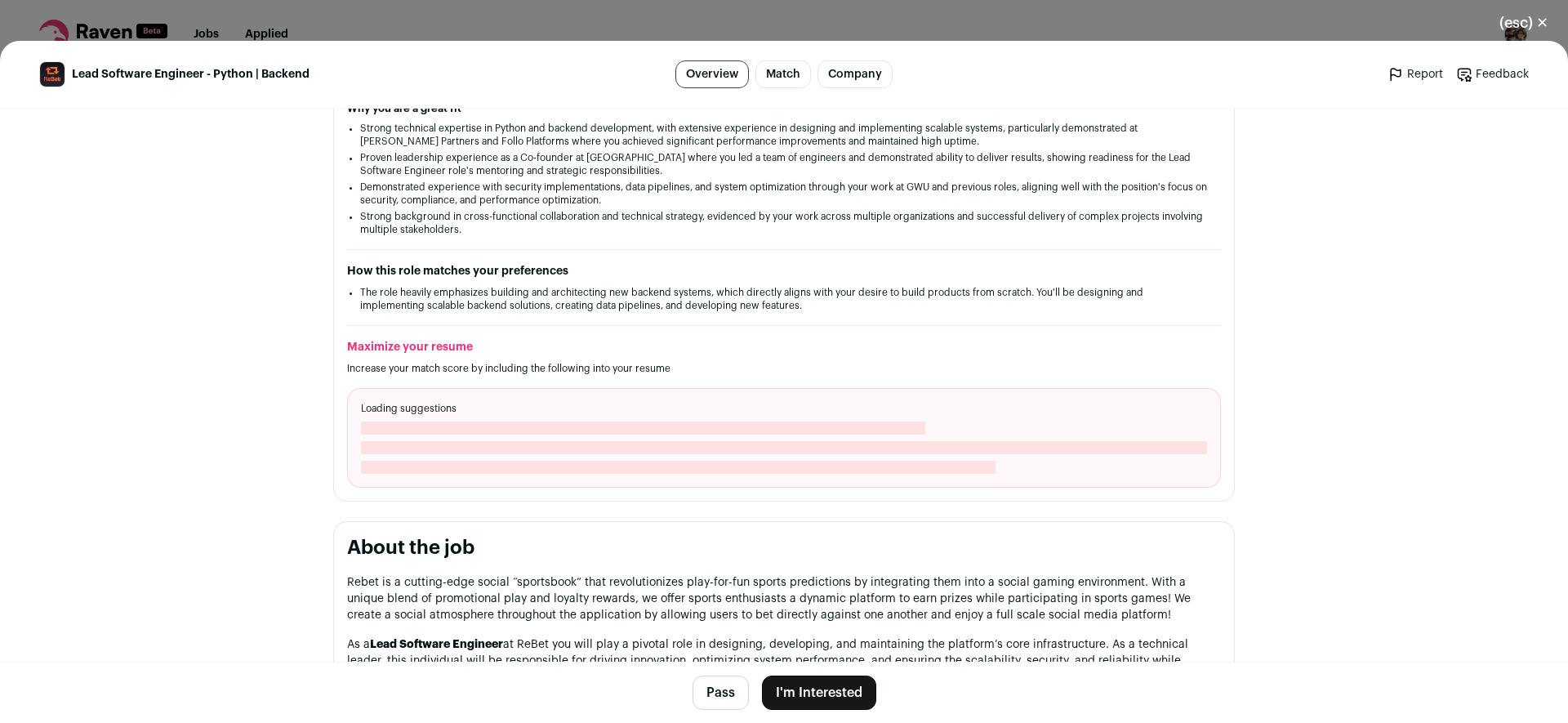
click at [844, 690] on button "I'm Interested" at bounding box center [818, 692] width 114 height 34
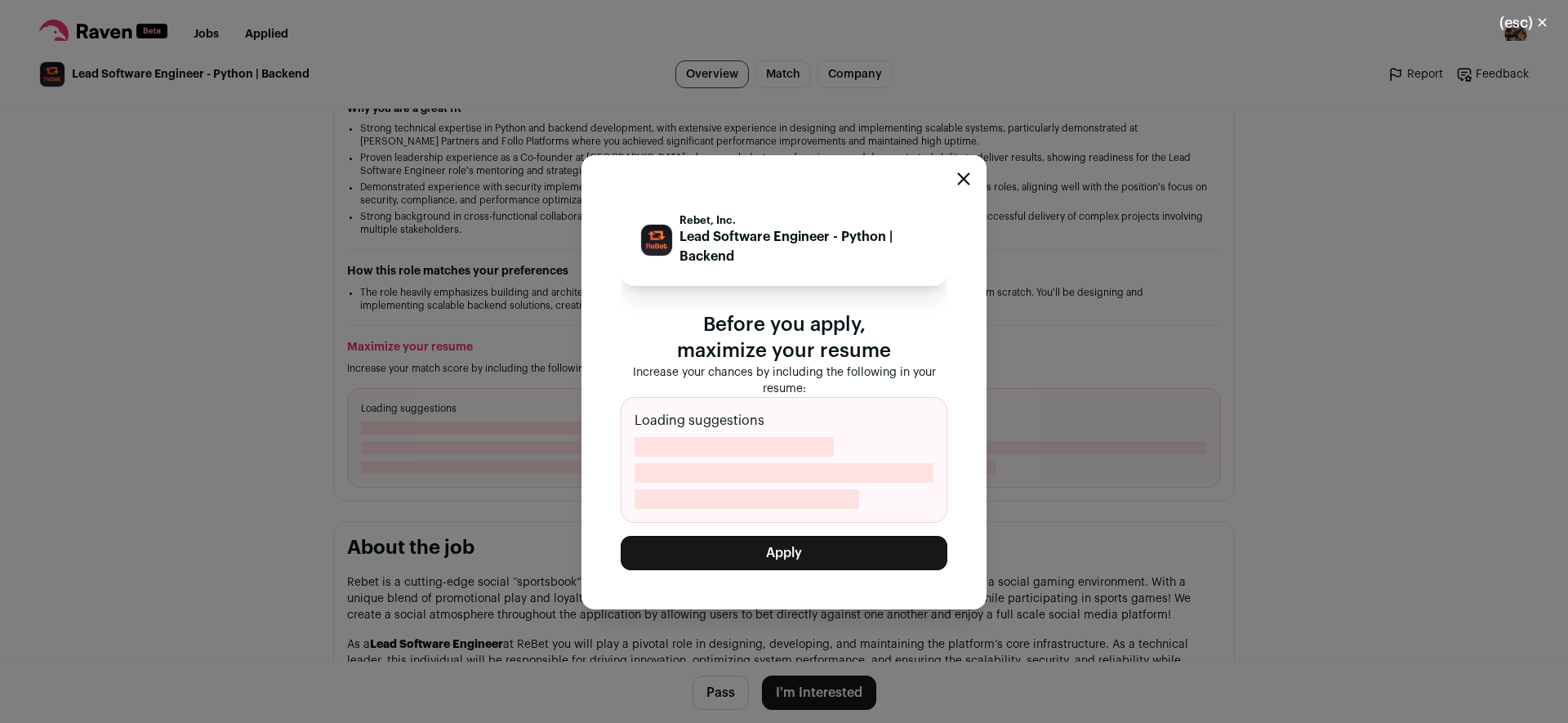
click at [892, 557] on button "Apply" at bounding box center [784, 553] width 327 height 34
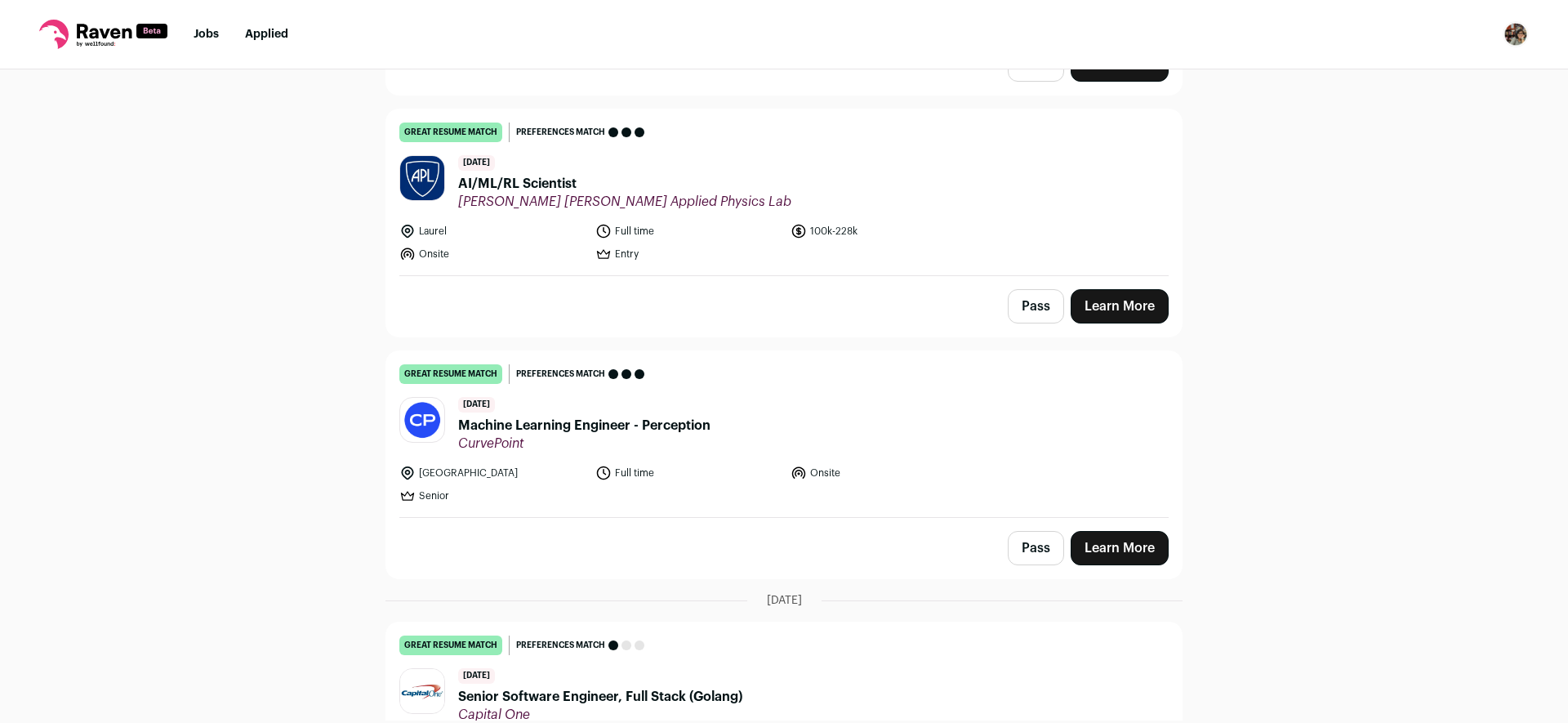
scroll to position [1334, 0]
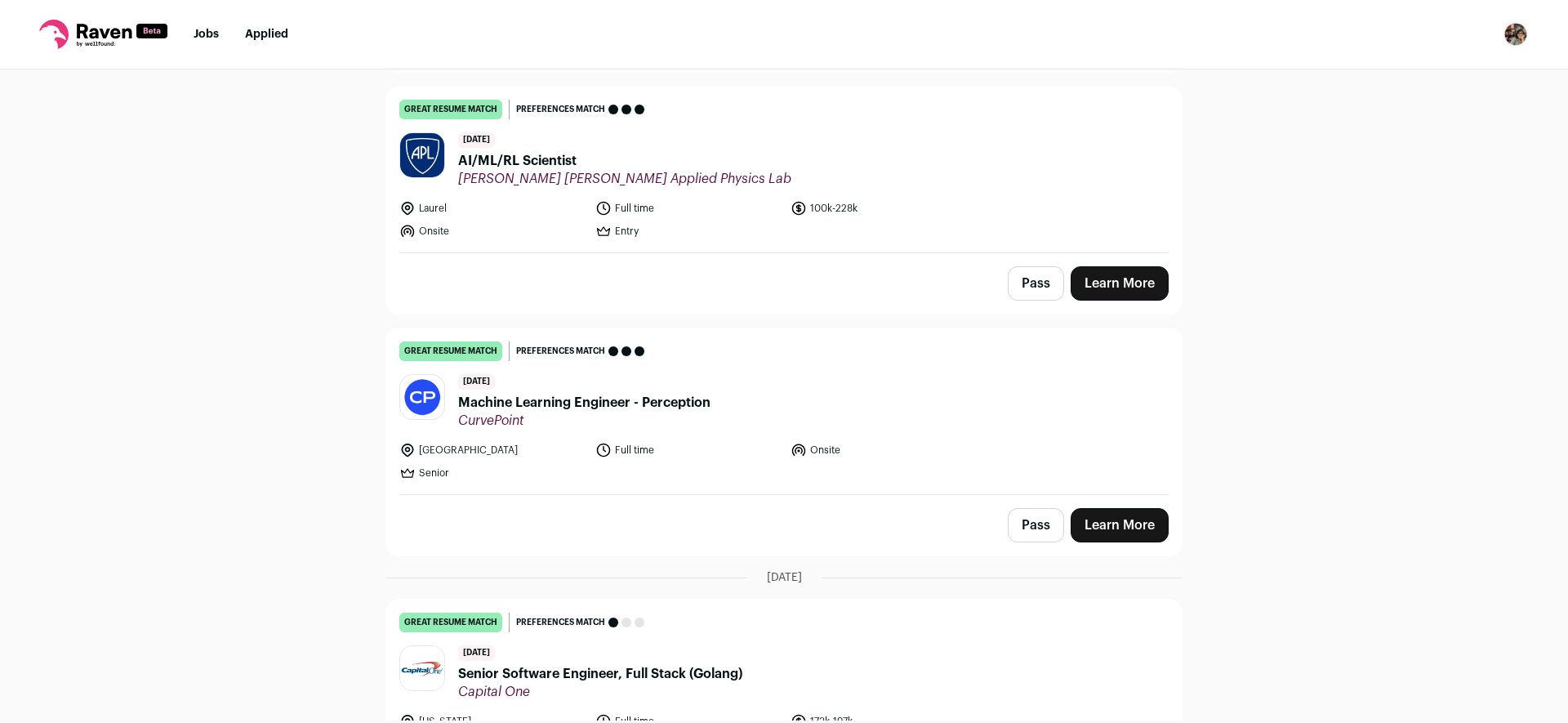
click at [1081, 528] on link "Learn More" at bounding box center [1120, 525] width 98 height 34
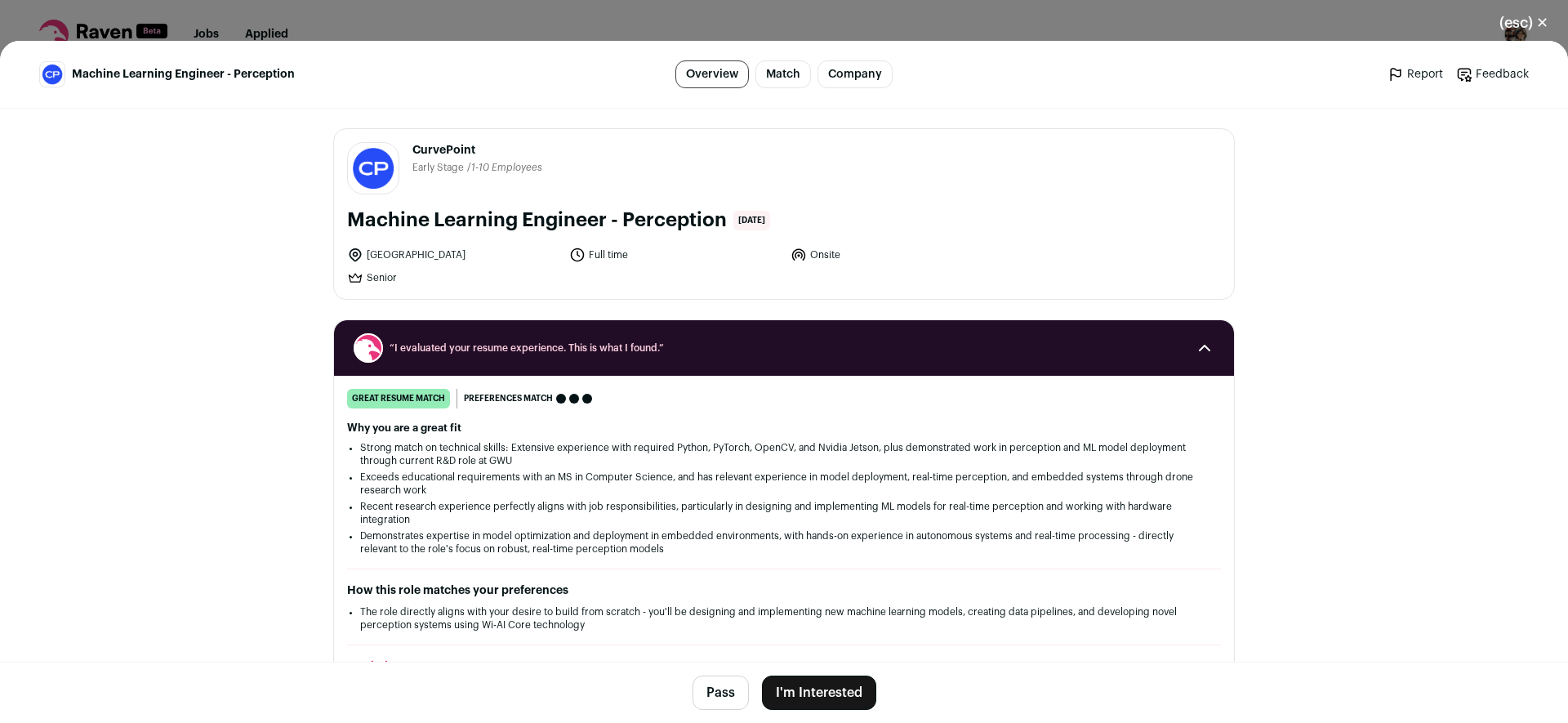
scroll to position [320, 0]
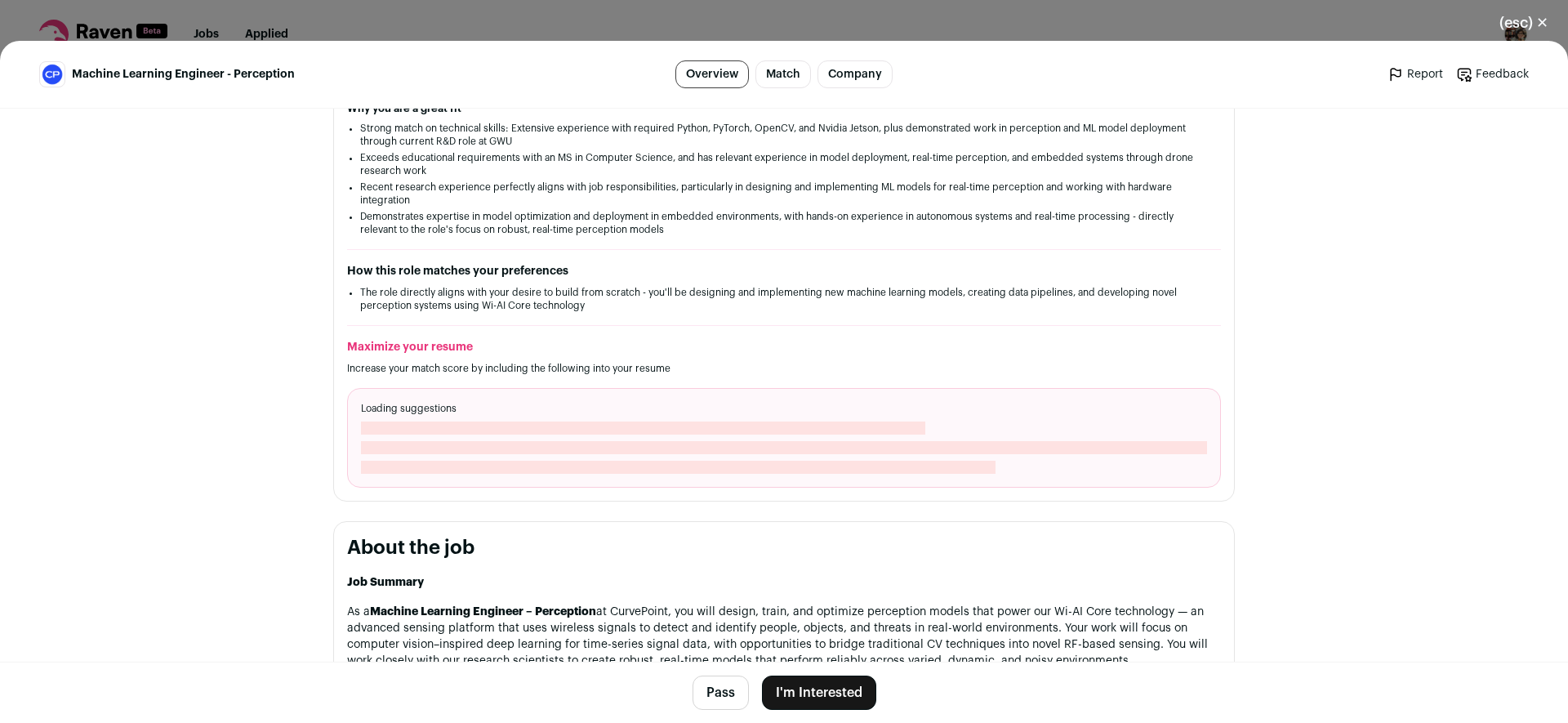
click at [850, 698] on button "I'm Interested" at bounding box center [818, 692] width 114 height 34
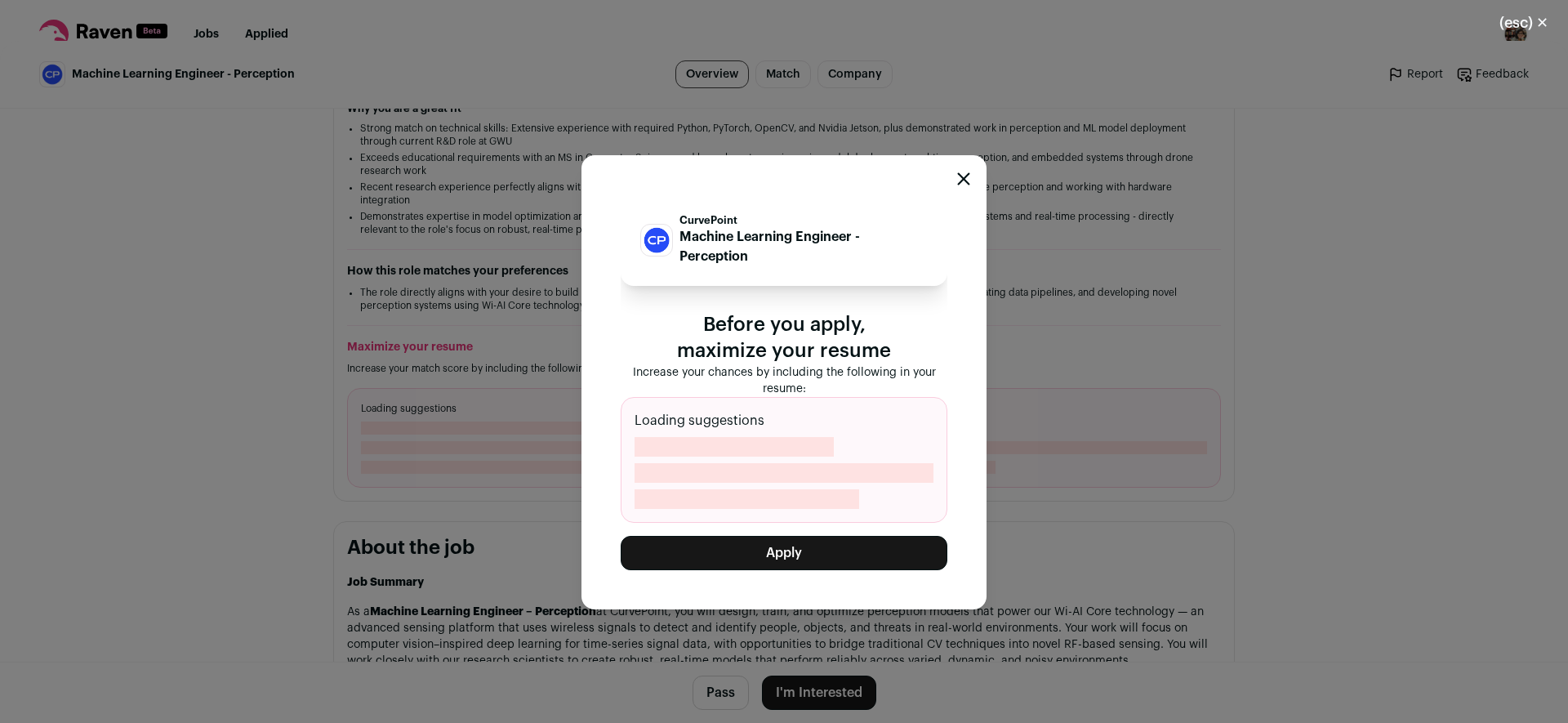
click at [876, 549] on button "Apply" at bounding box center [784, 553] width 327 height 34
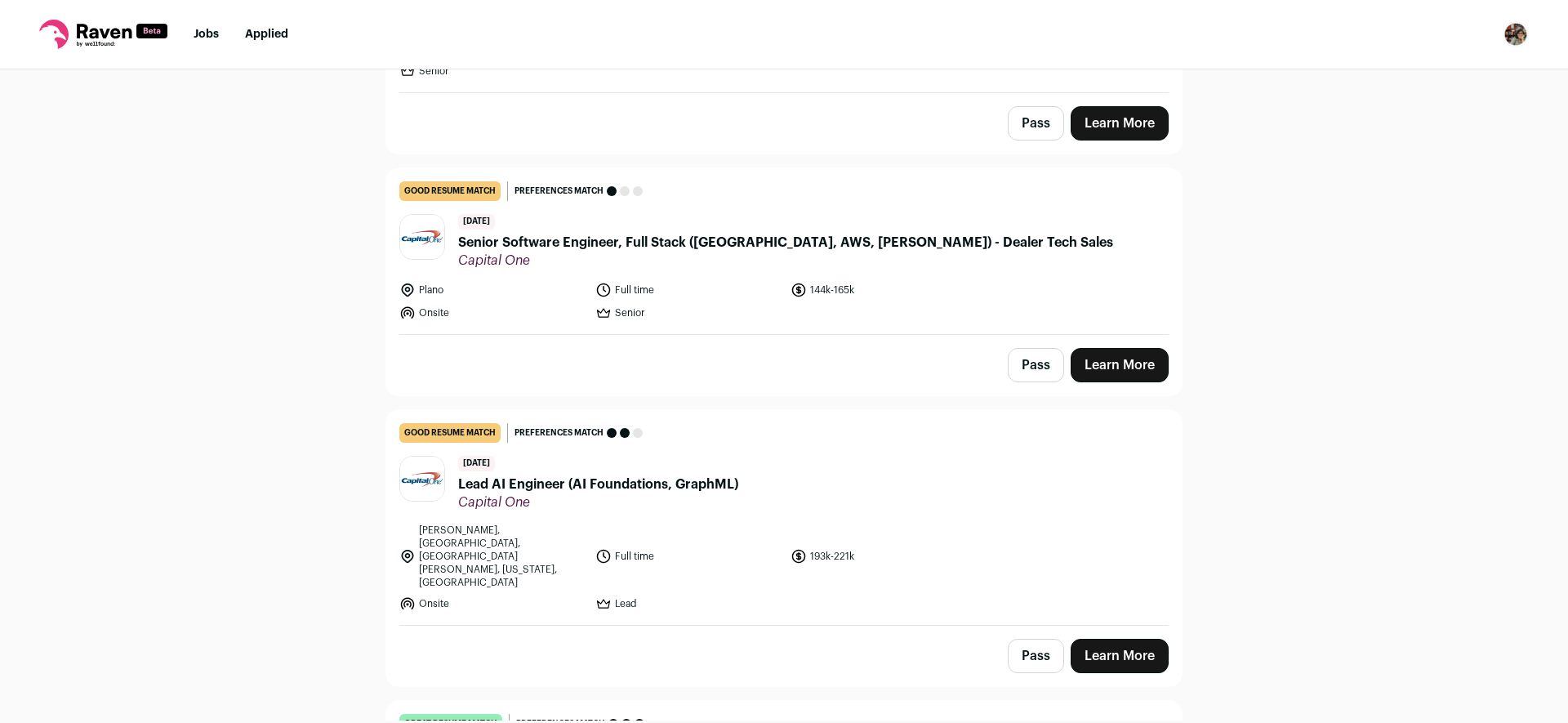
scroll to position [2015, 0]
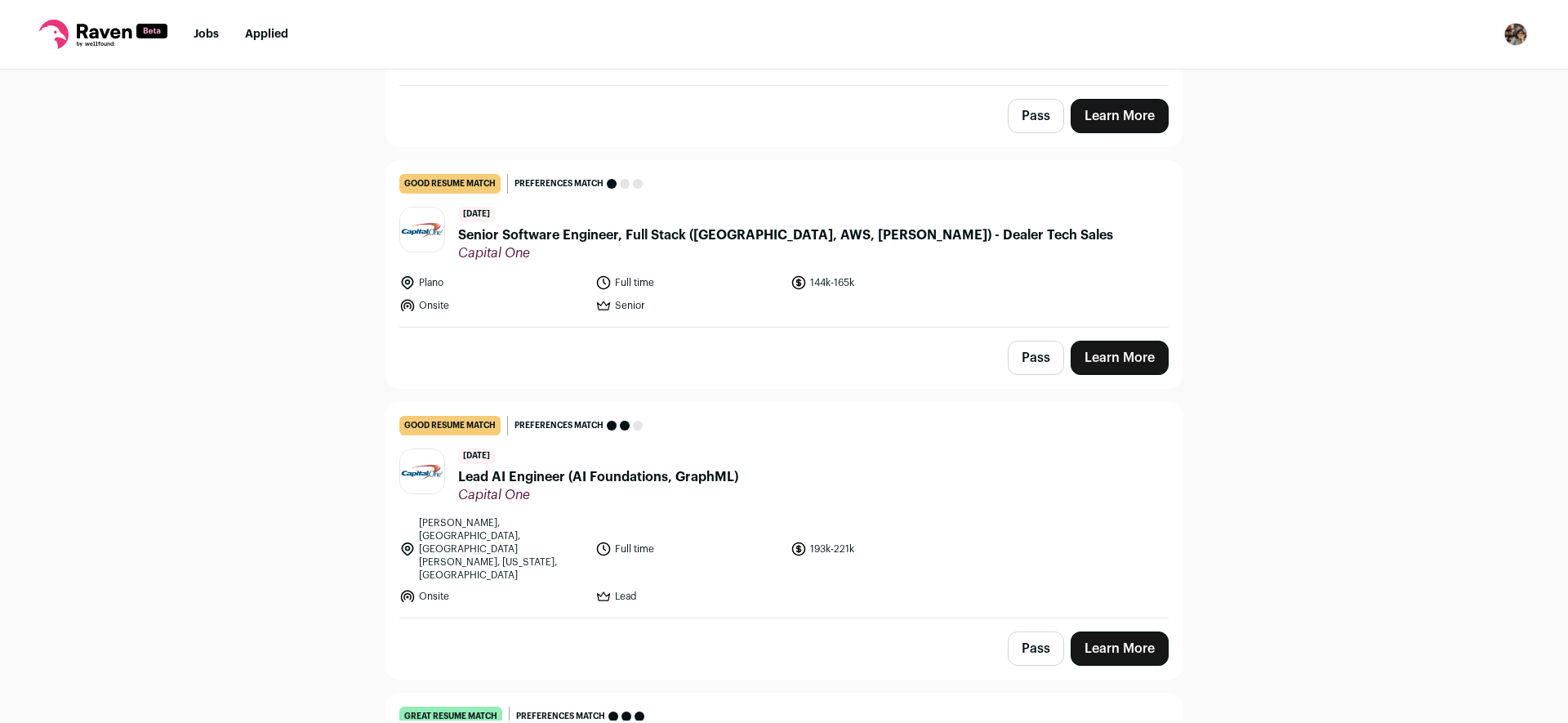
click at [1130, 632] on link "Learn More" at bounding box center [1120, 649] width 98 height 34
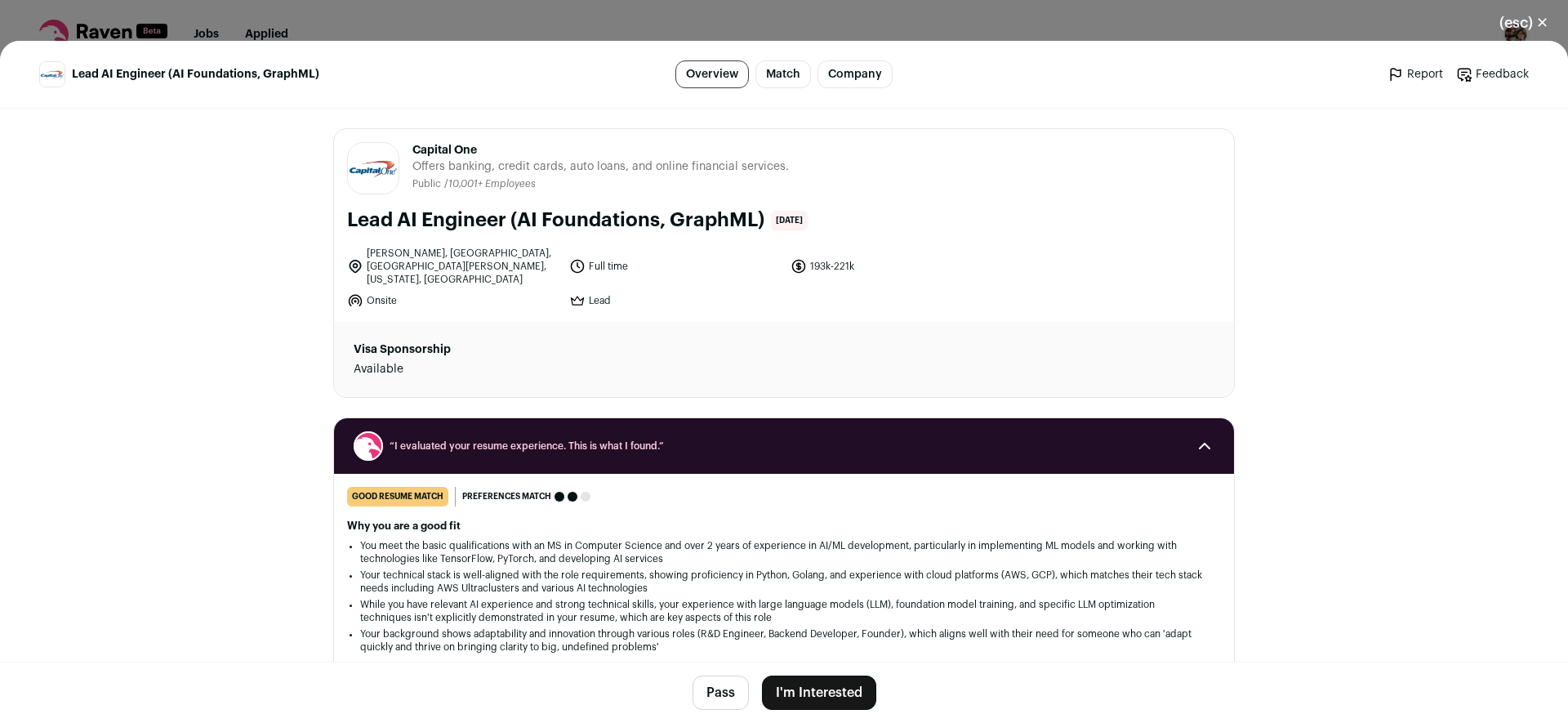
scroll to position [320, 0]
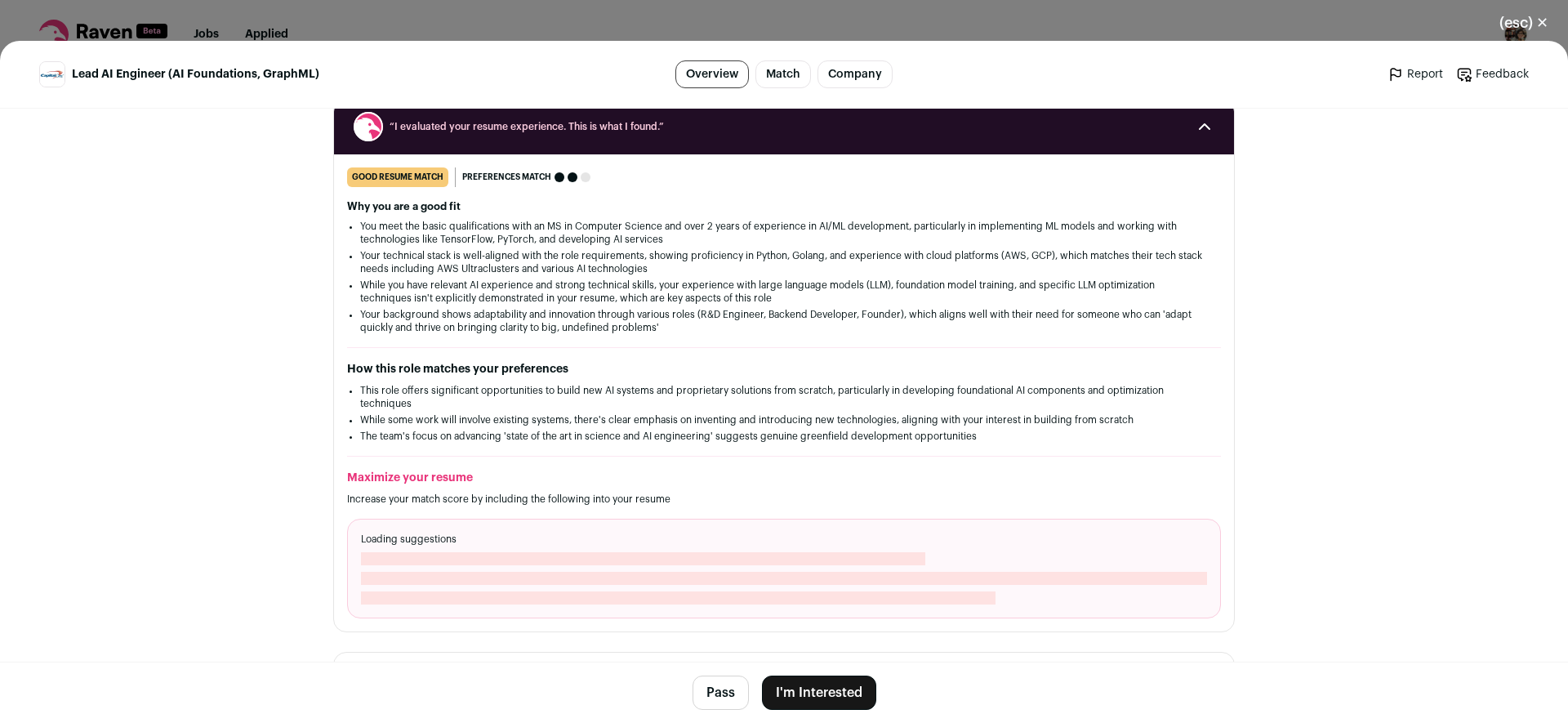
click at [814, 689] on button "I'm Interested" at bounding box center [818, 692] width 114 height 34
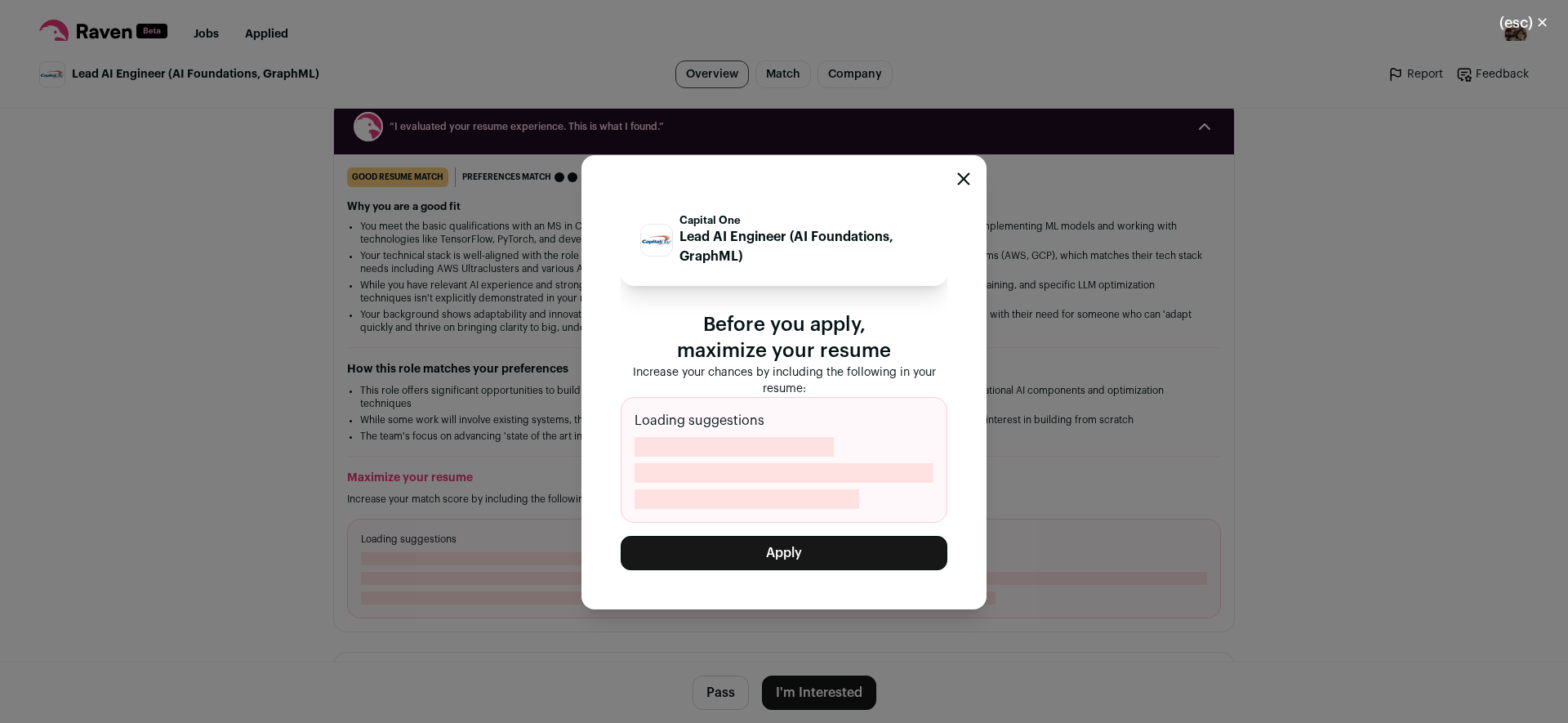
click at [855, 559] on button "Apply" at bounding box center [784, 553] width 327 height 34
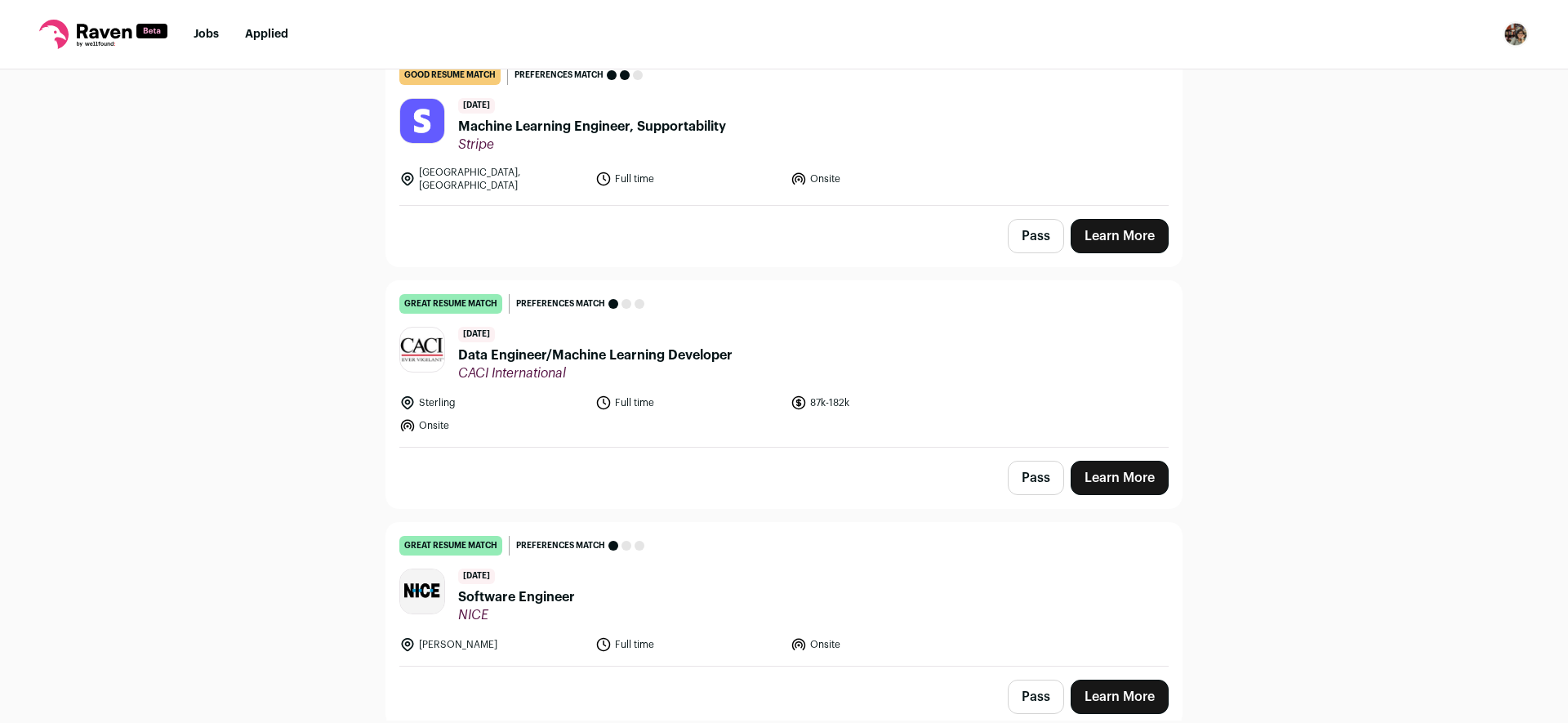
scroll to position [3696, 0]
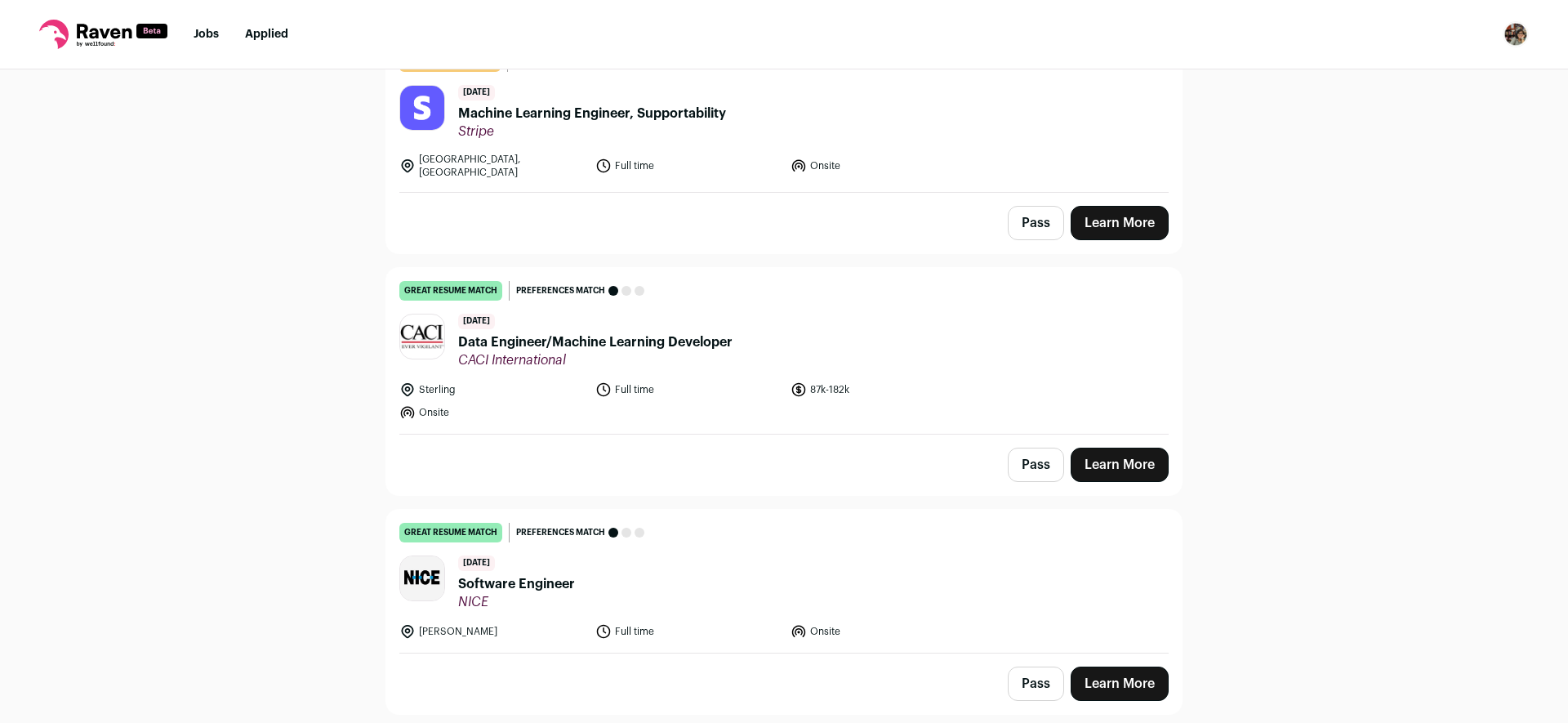
click at [1125, 667] on link "Learn More" at bounding box center [1120, 684] width 98 height 34
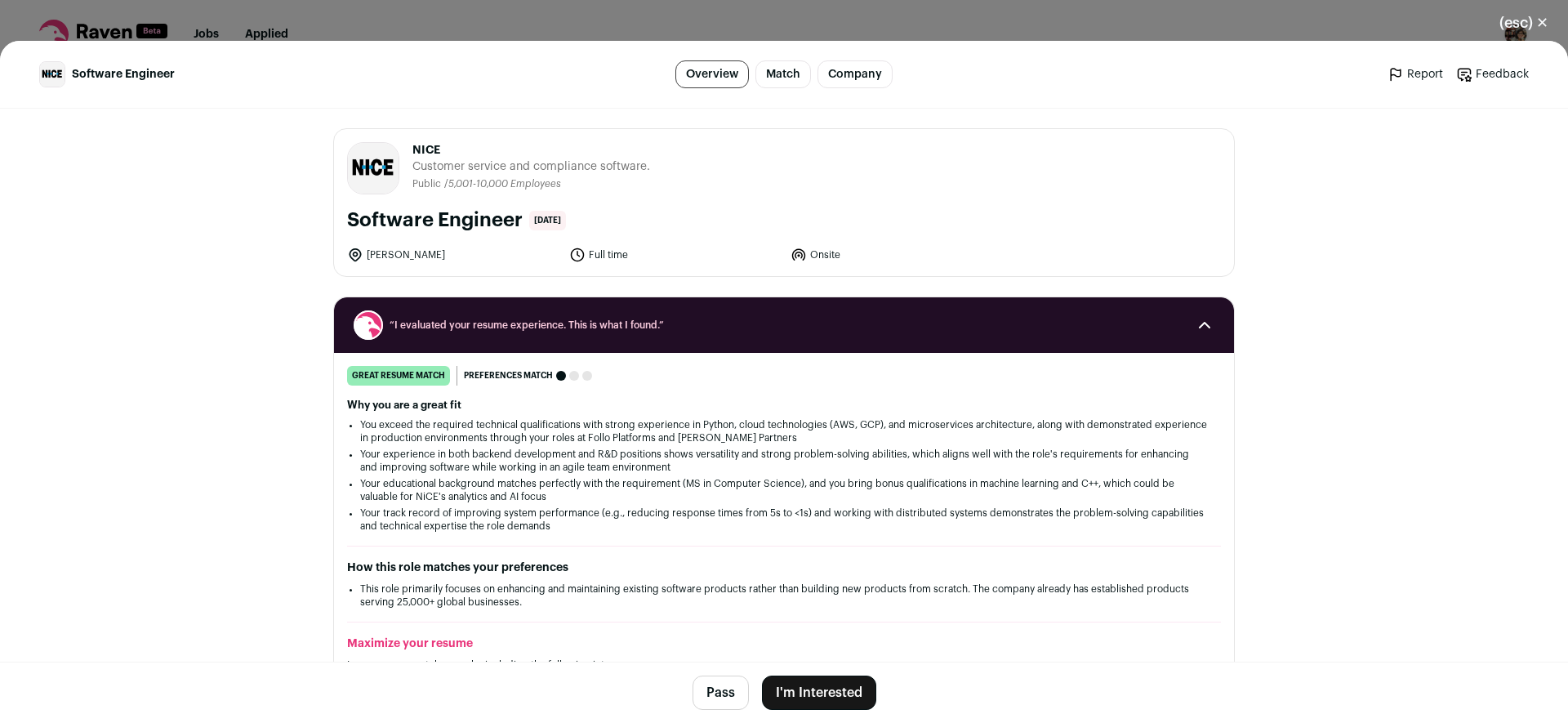
scroll to position [320, 0]
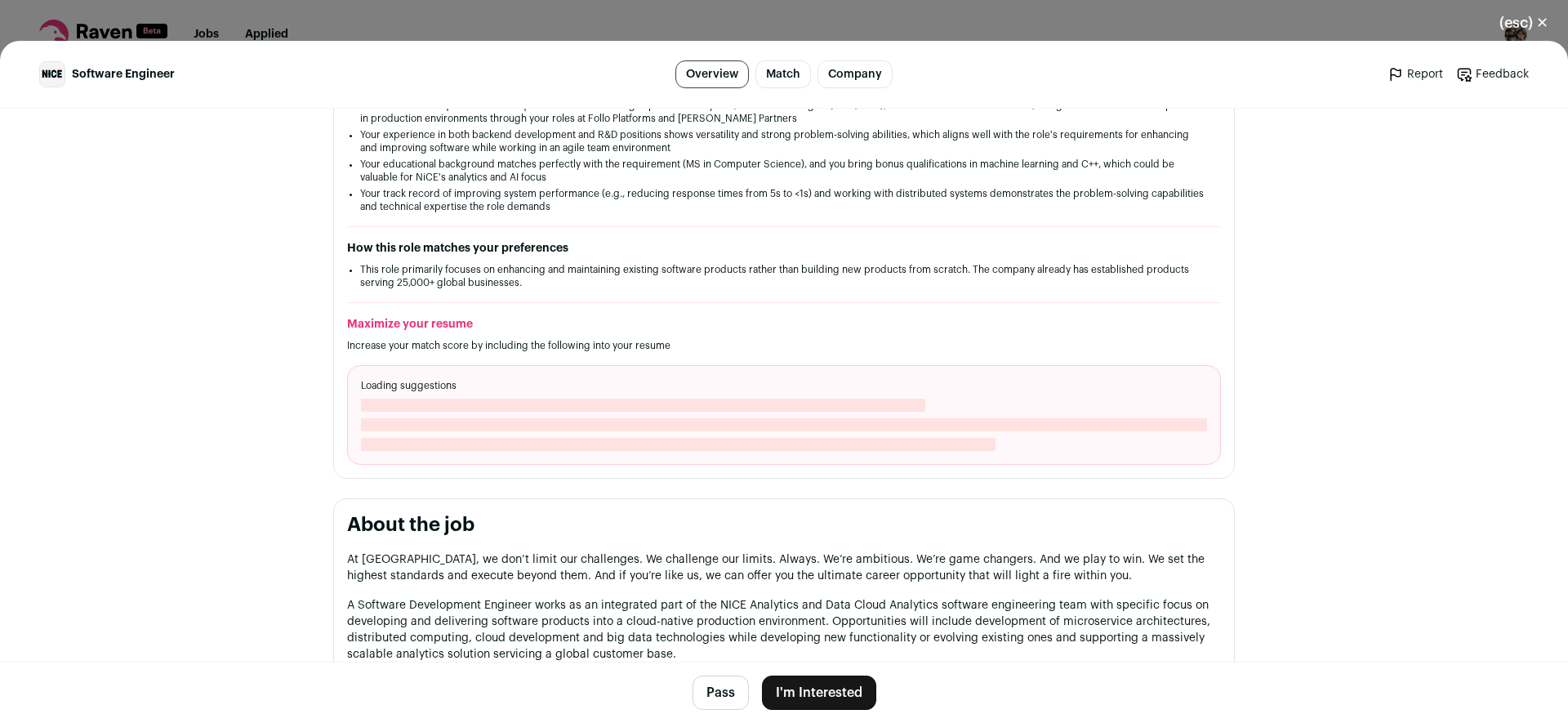
click at [843, 688] on button "I'm Interested" at bounding box center [818, 692] width 114 height 34
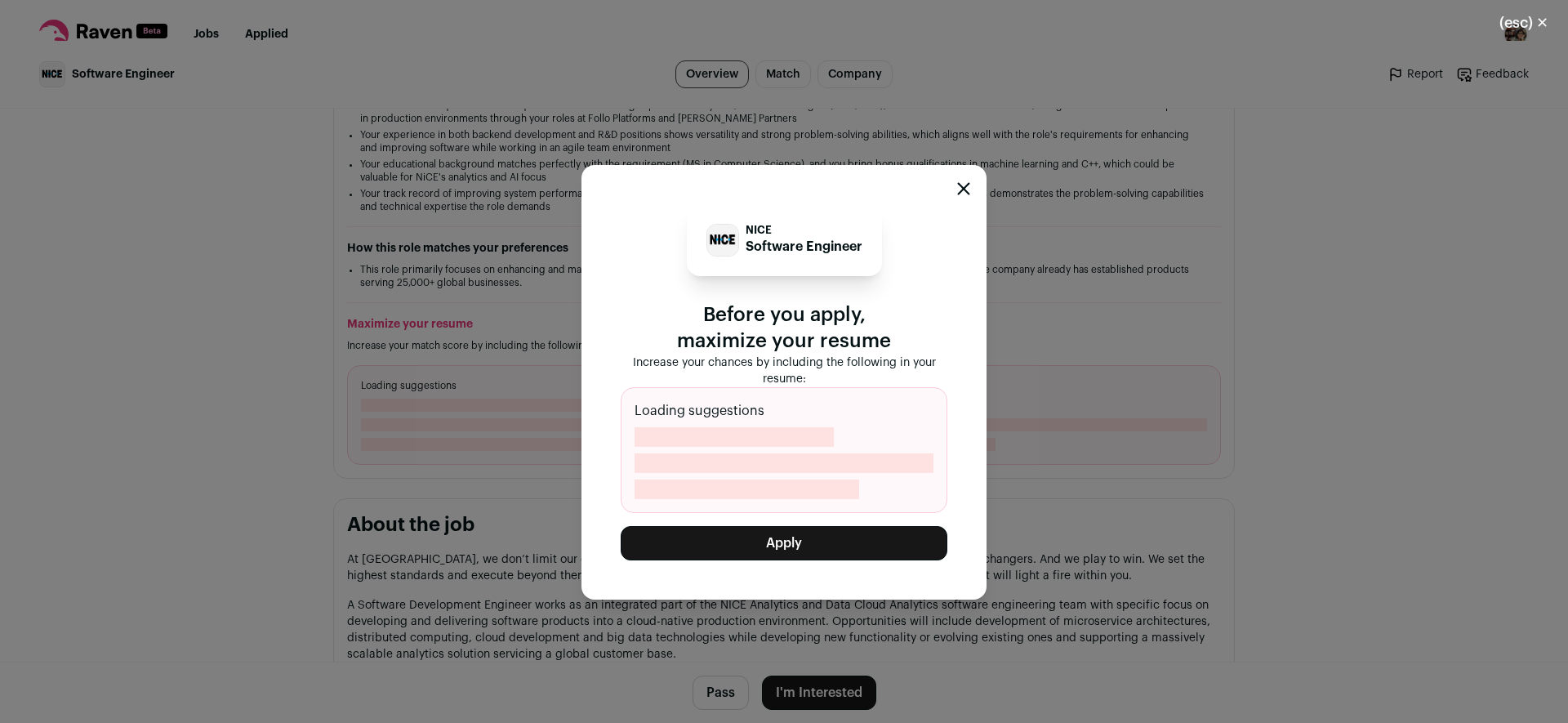
click at [873, 536] on button "Apply" at bounding box center [784, 543] width 327 height 34
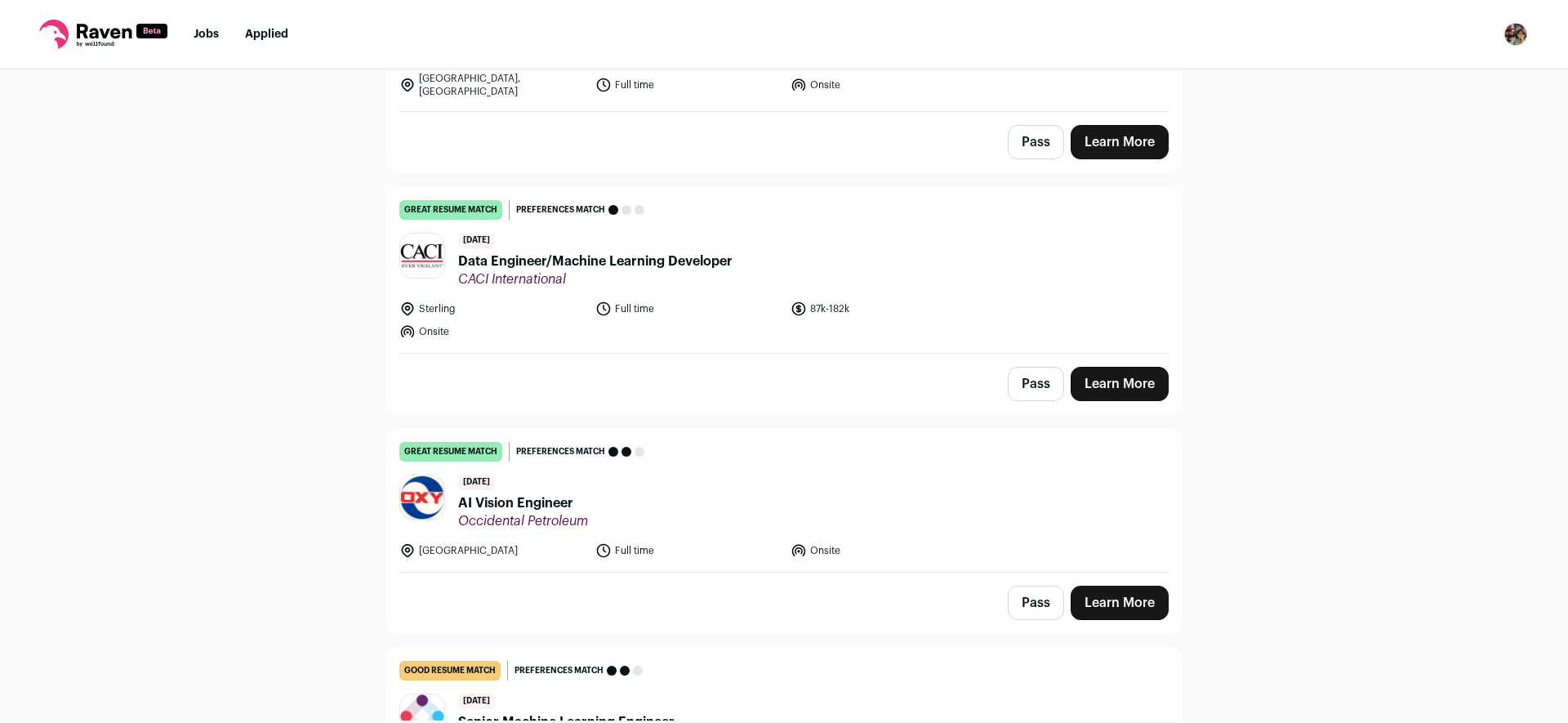
scroll to position [3820, 0]
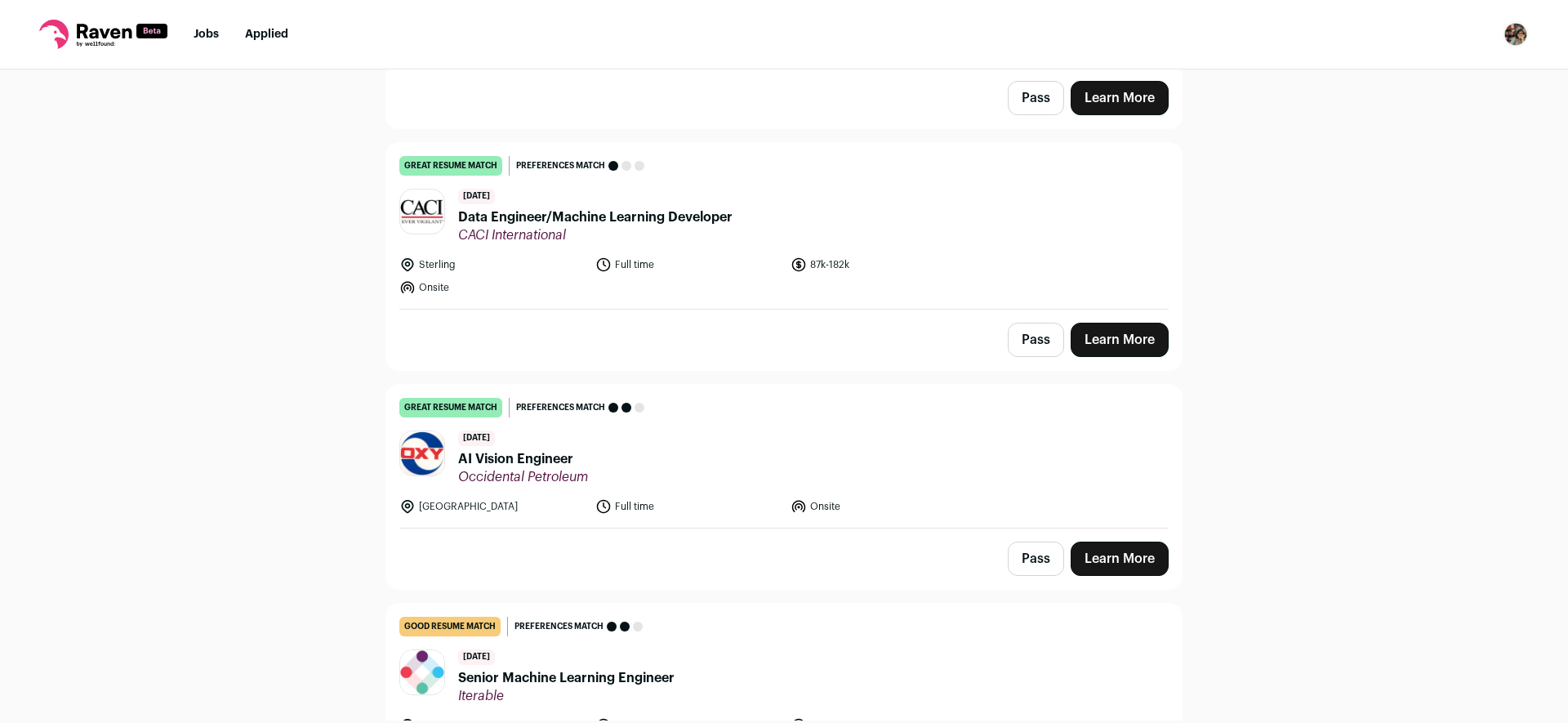
click at [1114, 542] on link "Learn More" at bounding box center [1120, 559] width 98 height 34
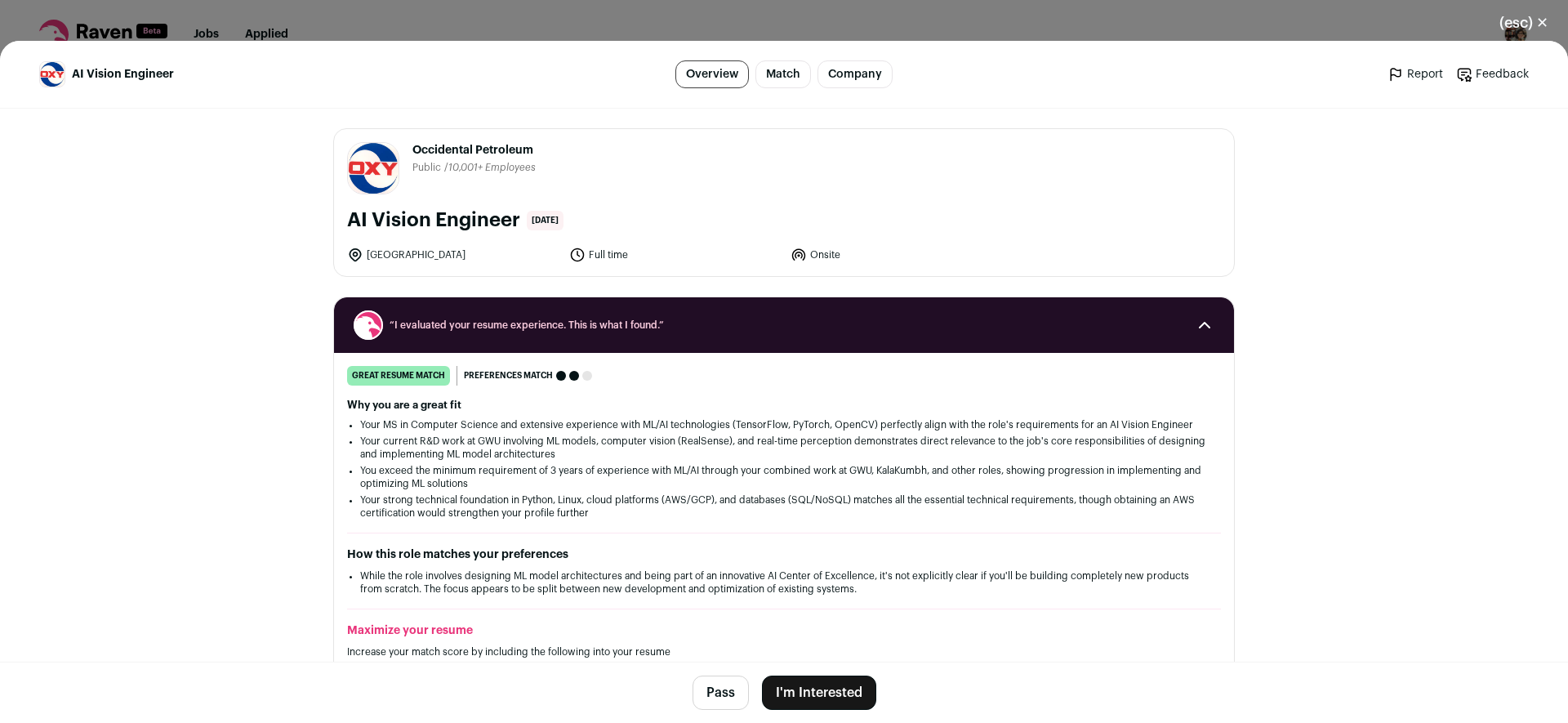
scroll to position [320, 0]
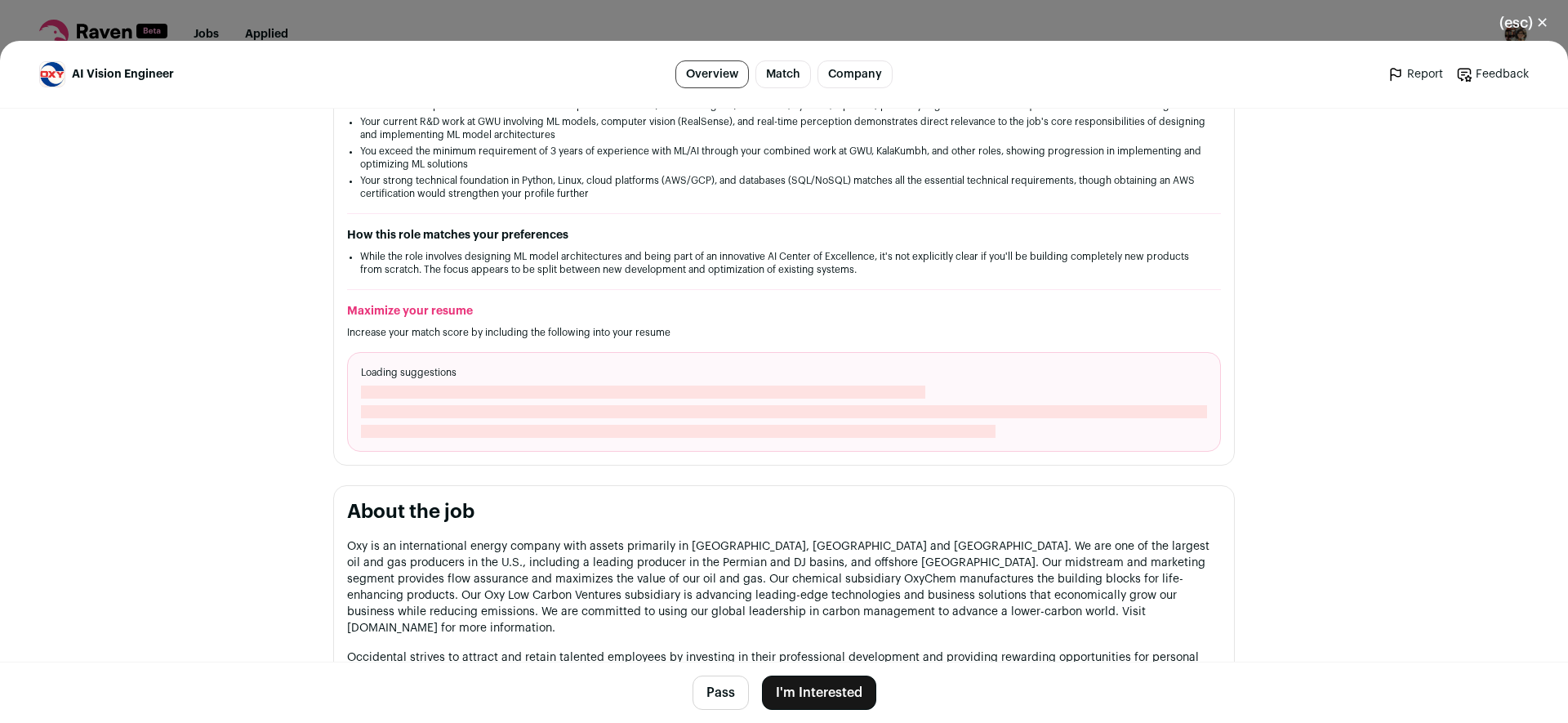
click at [839, 696] on button "I'm Interested" at bounding box center [818, 692] width 114 height 34
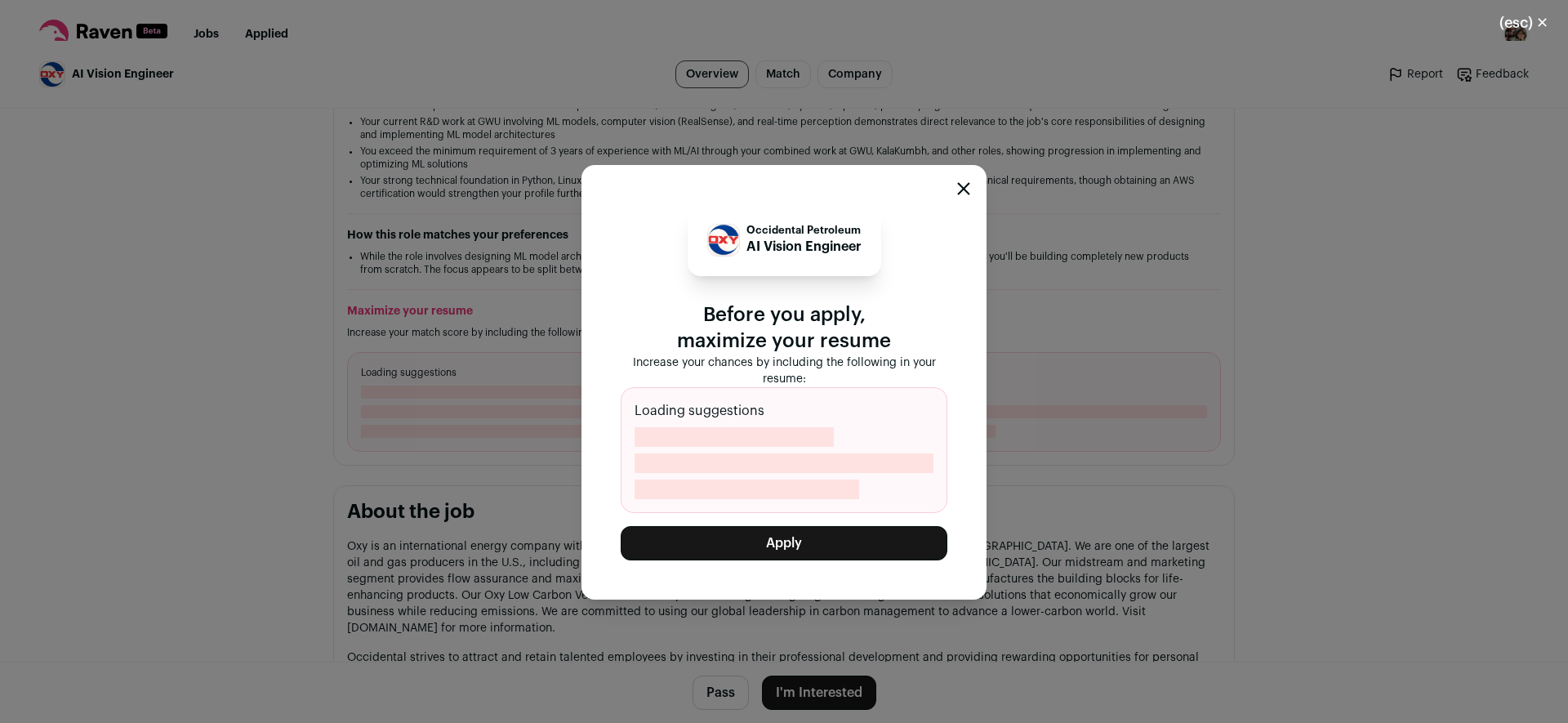
click at [870, 536] on button "Apply" at bounding box center [784, 543] width 327 height 34
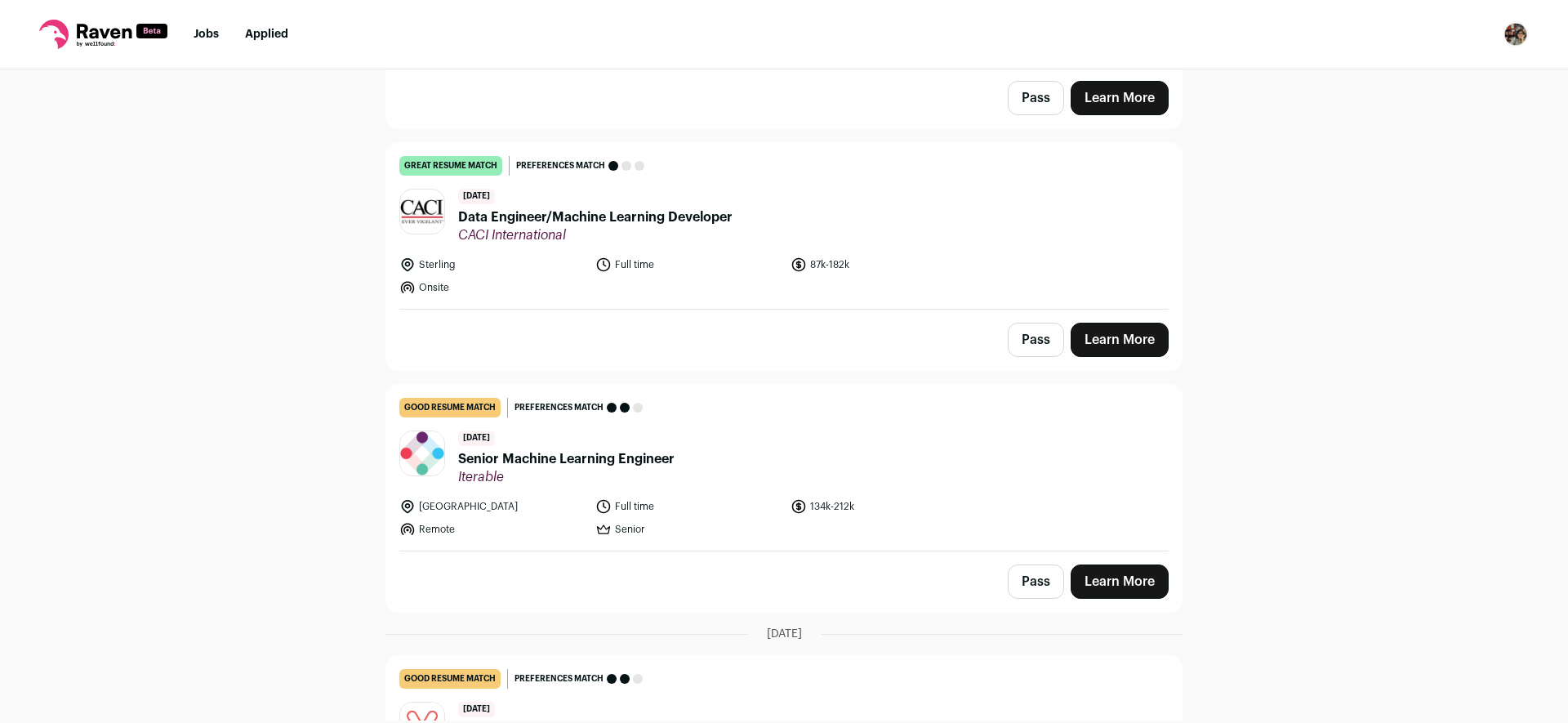
scroll to position [4112, 0]
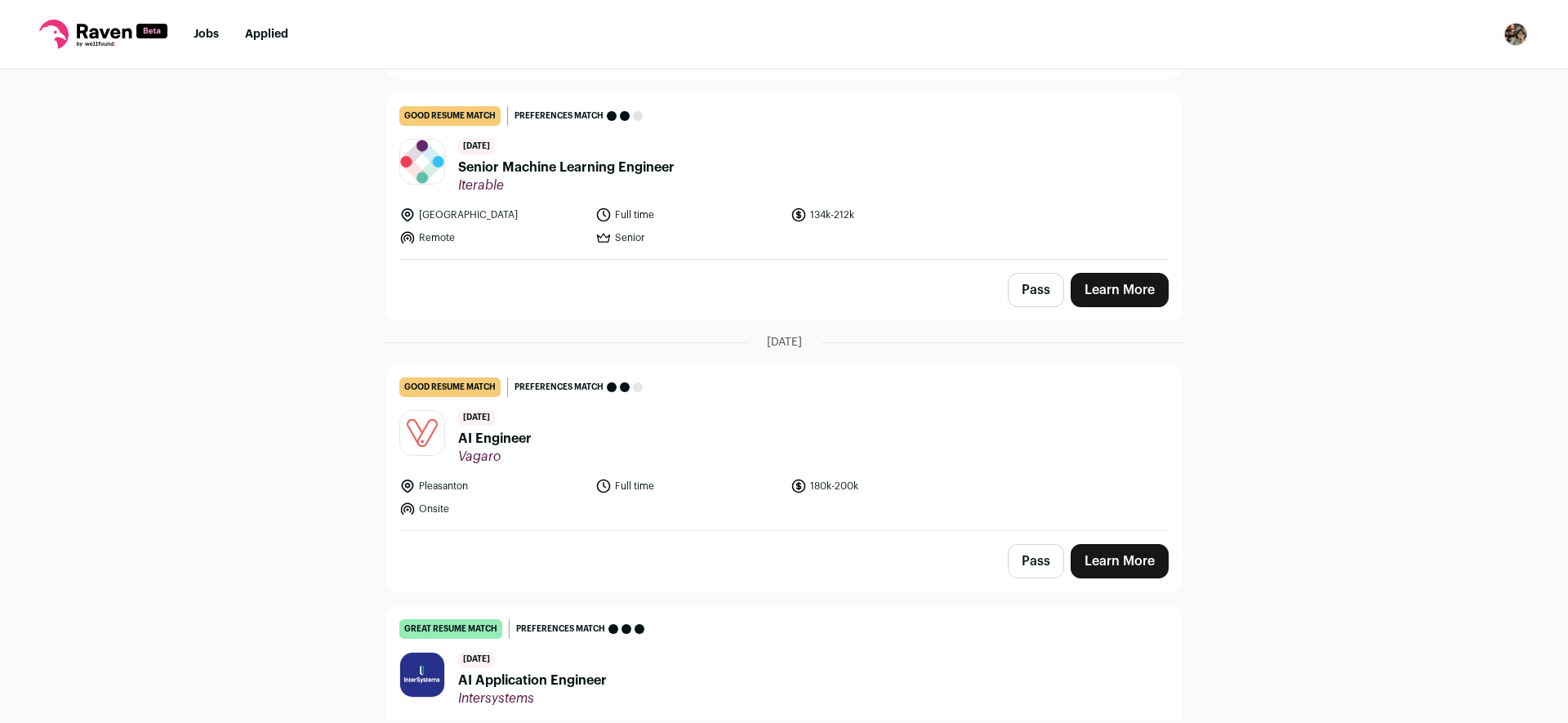
click at [1125, 545] on link "Learn More" at bounding box center [1120, 561] width 98 height 34
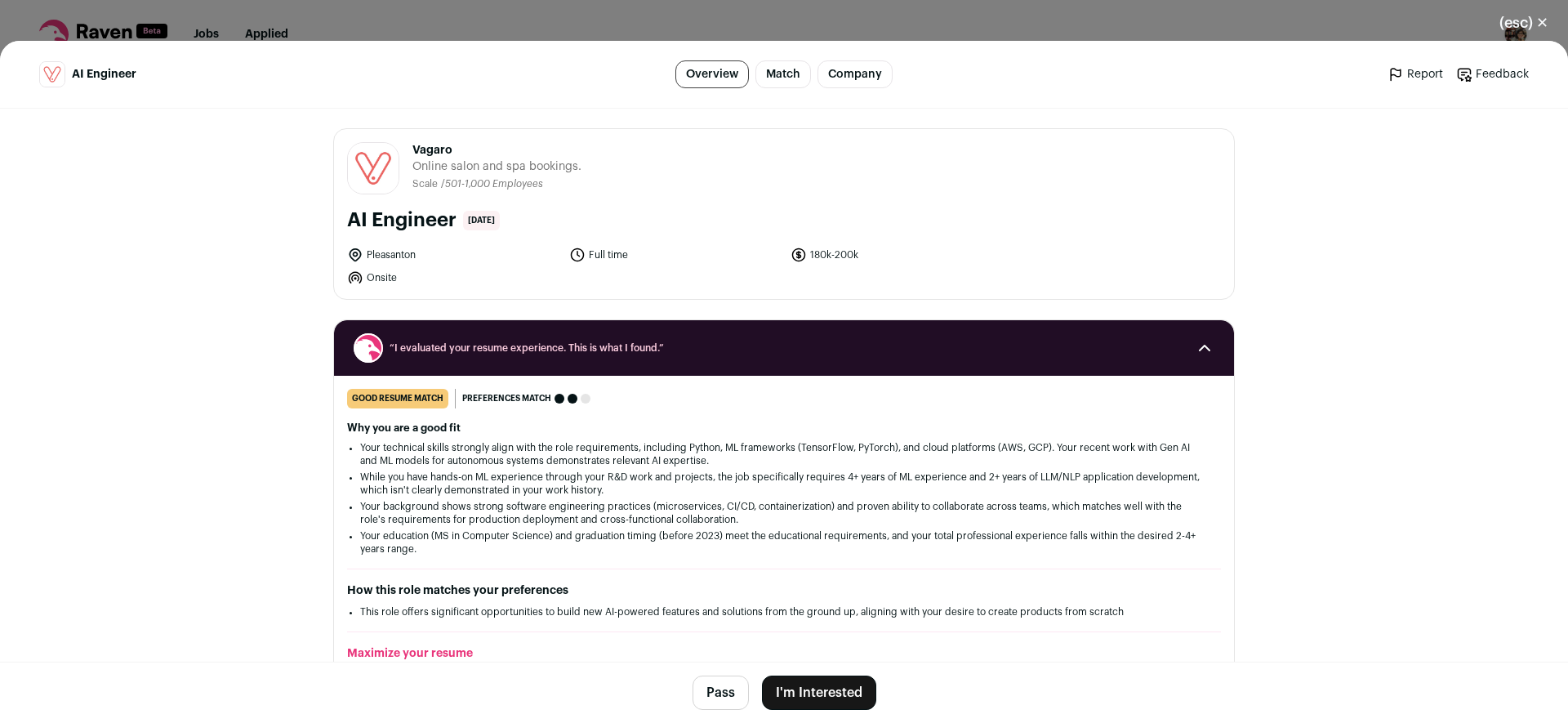
scroll to position [320, 0]
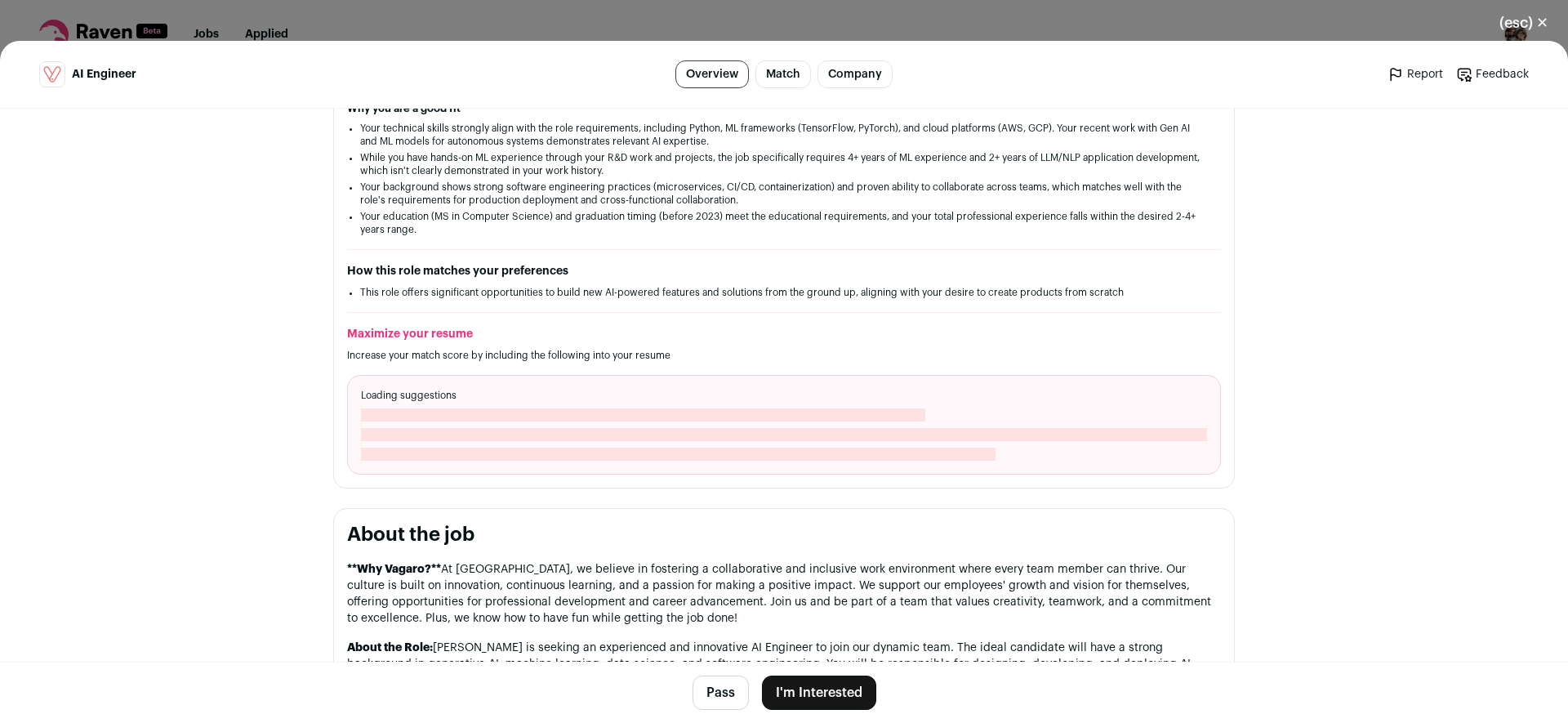
click at [839, 687] on button "I'm Interested" at bounding box center [818, 692] width 114 height 34
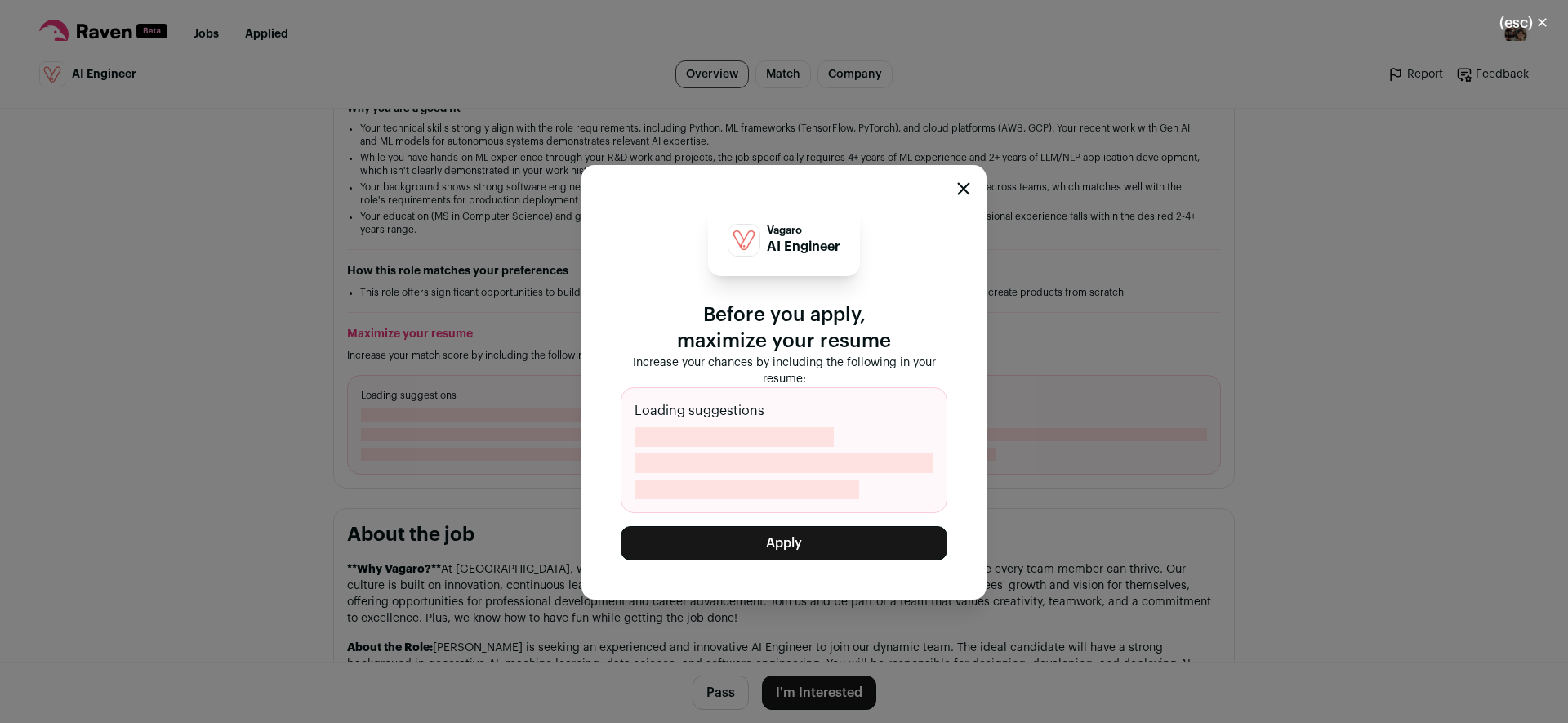
click at [843, 537] on button "Apply" at bounding box center [784, 543] width 327 height 34
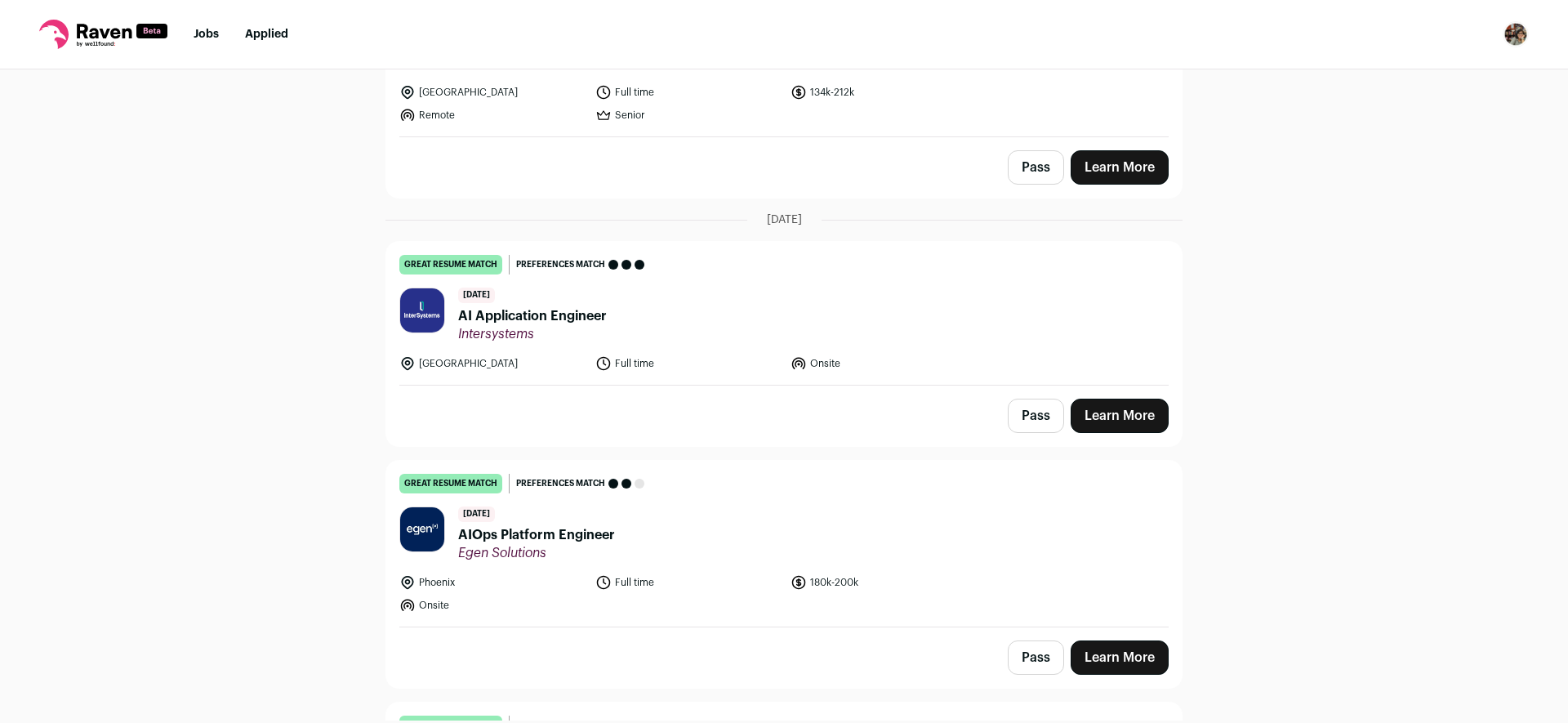
scroll to position [4238, 0]
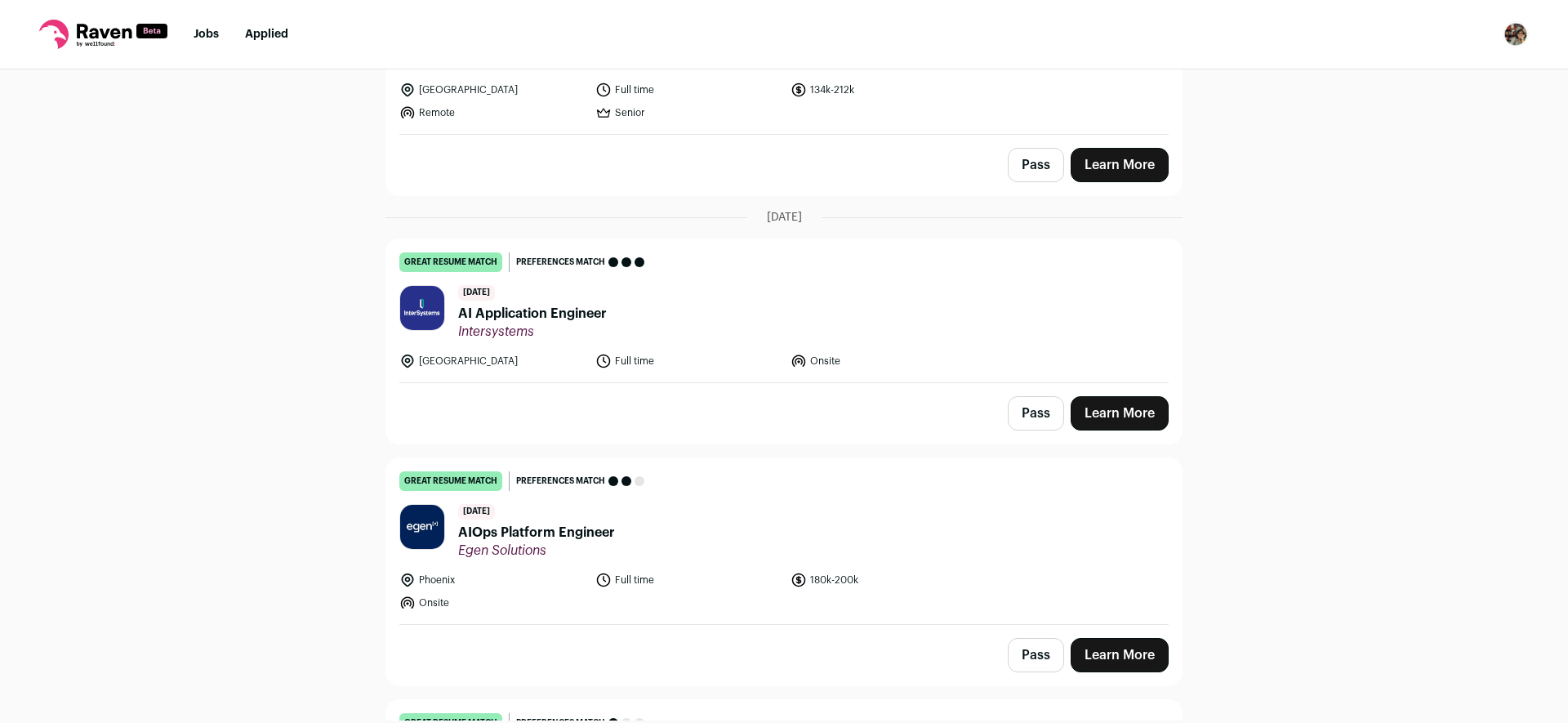
click at [1133, 638] on link "Learn More" at bounding box center [1120, 655] width 98 height 34
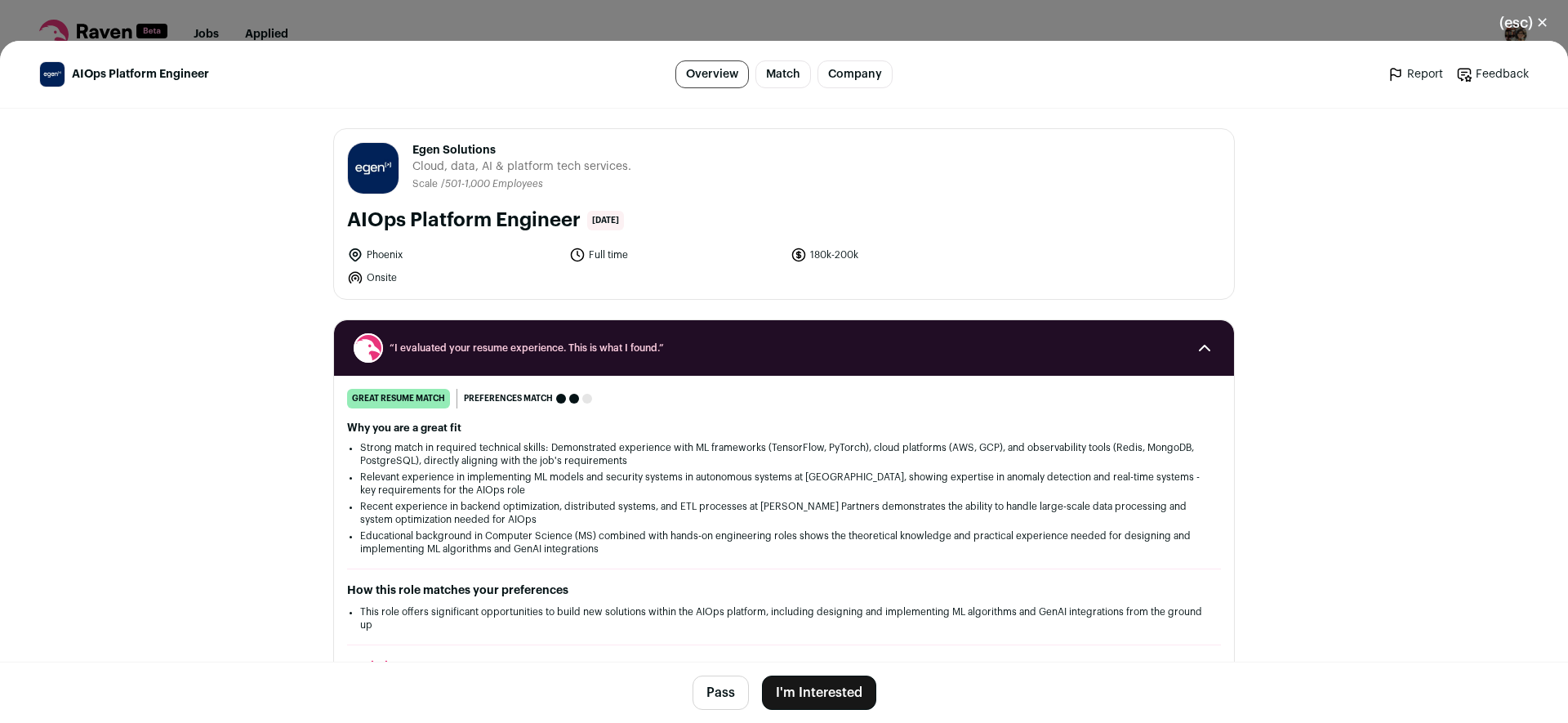
scroll to position [320, 0]
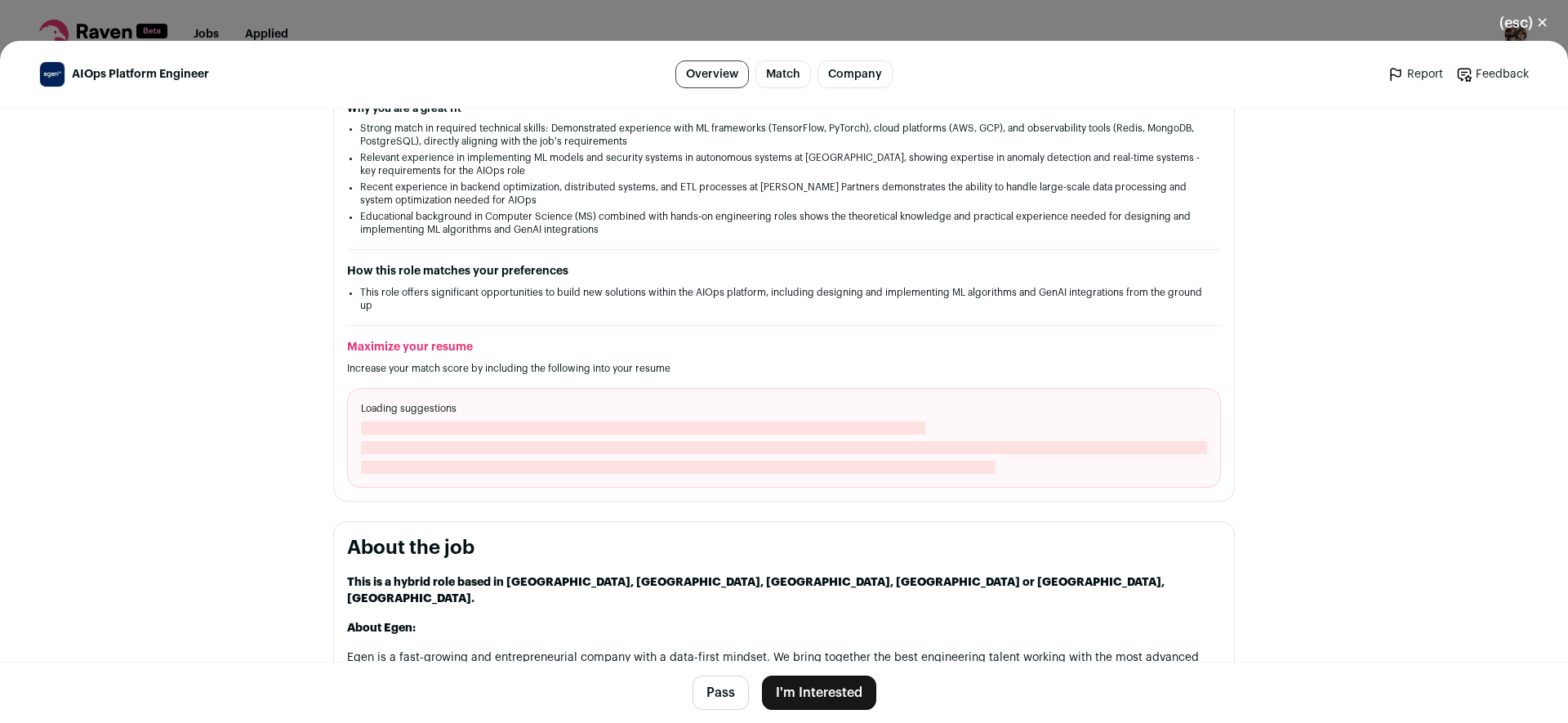
drag, startPoint x: 826, startPoint y: 685, endPoint x: 820, endPoint y: 664, distance: 21.8
click at [825, 685] on button "I'm Interested" at bounding box center [818, 692] width 114 height 34
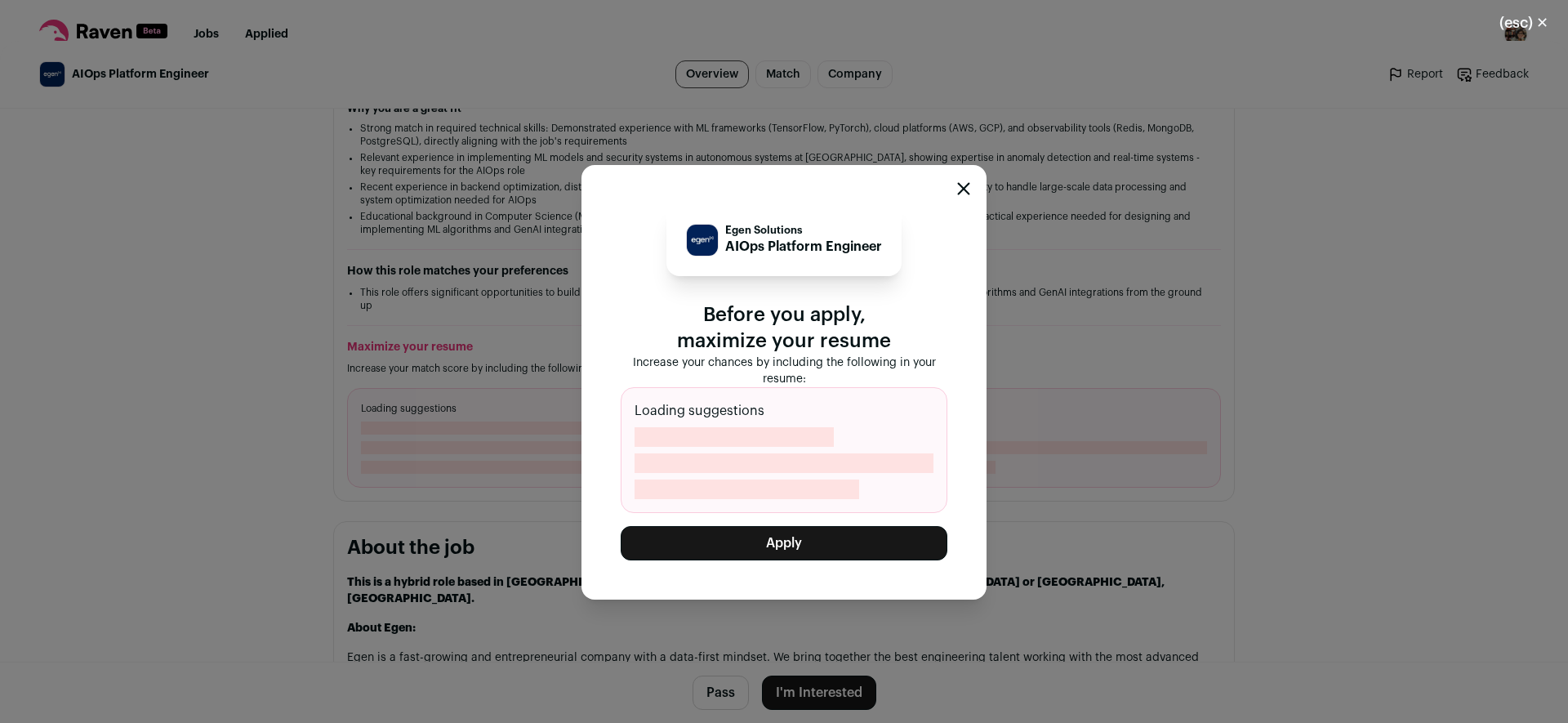
click at [781, 536] on button "Apply" at bounding box center [784, 543] width 327 height 34
